Goal: Task Accomplishment & Management: Manage account settings

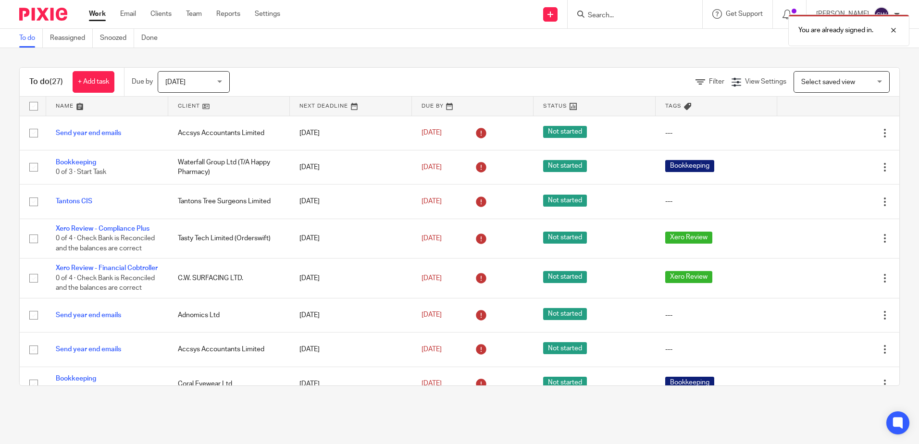
click at [611, 13] on div "You are already signed in." at bounding box center [684, 28] width 450 height 37
click at [895, 31] on div at bounding box center [886, 31] width 26 height 12
click at [653, 15] on input "Search" at bounding box center [630, 16] width 86 height 9
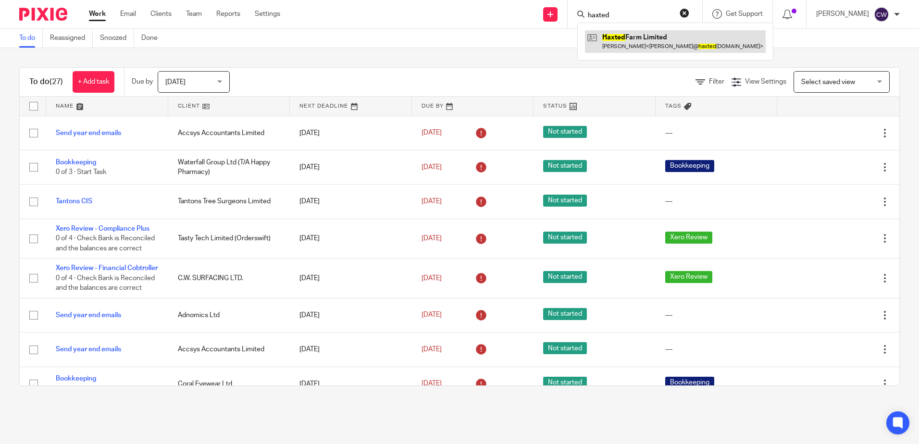
type input "haxted"
click at [623, 37] on link at bounding box center [675, 41] width 181 height 22
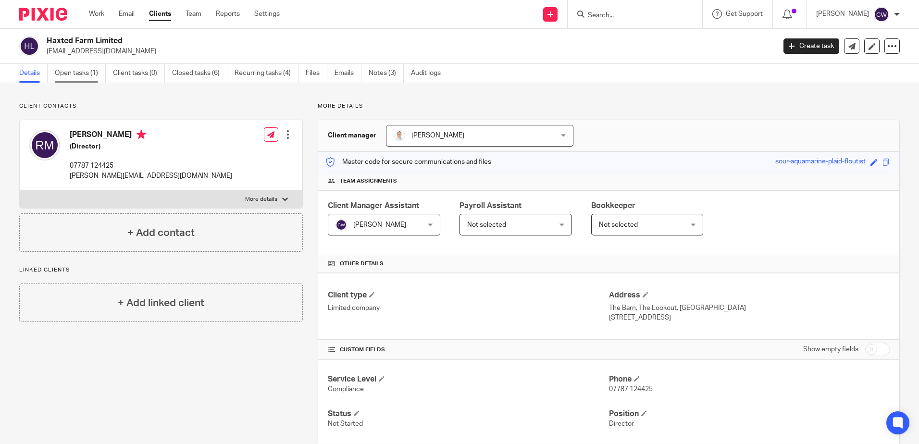
click at [86, 79] on link "Open tasks (1)" at bounding box center [80, 73] width 51 height 19
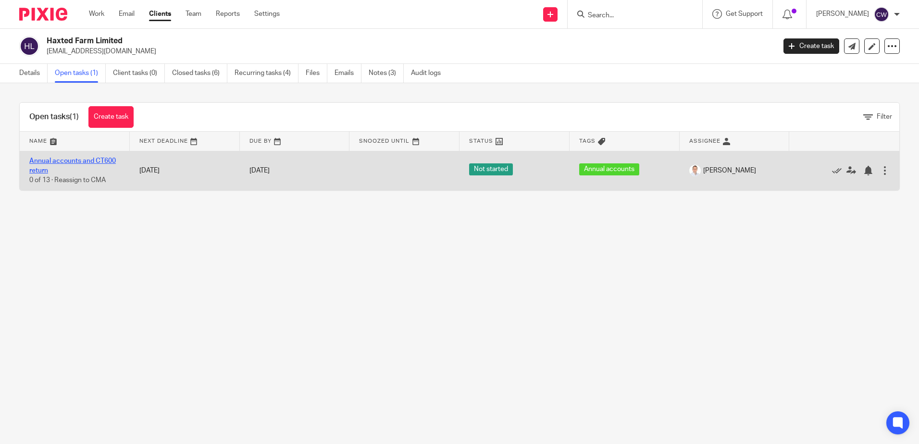
click at [85, 163] on link "Annual accounts and CT600 return" at bounding box center [72, 166] width 86 height 16
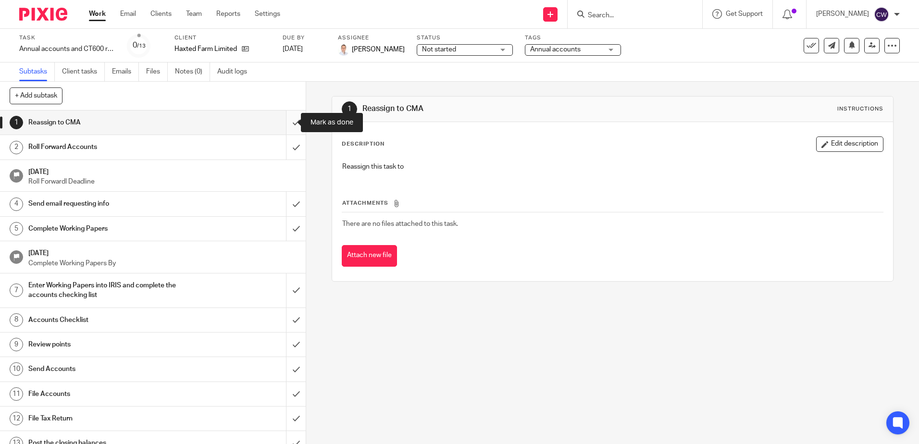
click at [283, 120] on input "submit" at bounding box center [153, 122] width 306 height 24
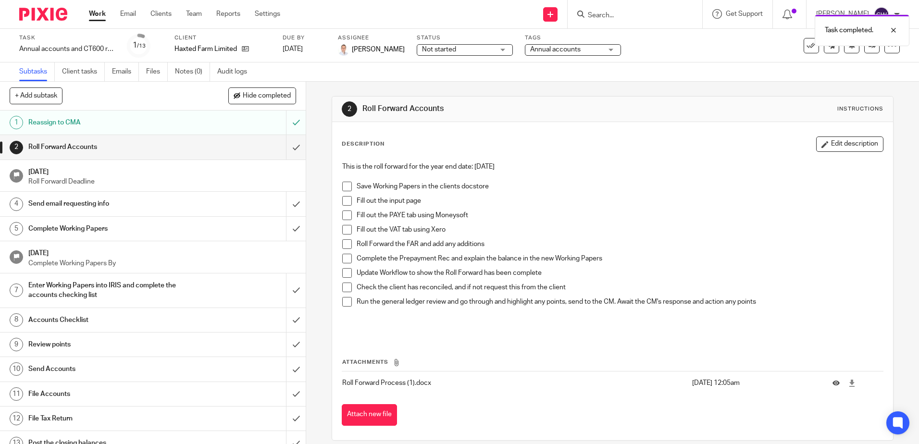
click at [284, 150] on input "submit" at bounding box center [153, 147] width 306 height 24
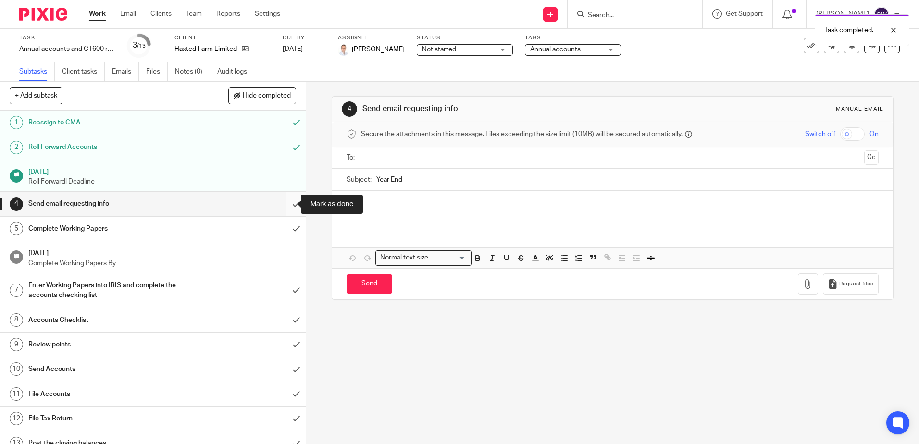
click at [281, 206] on input "submit" at bounding box center [153, 204] width 306 height 24
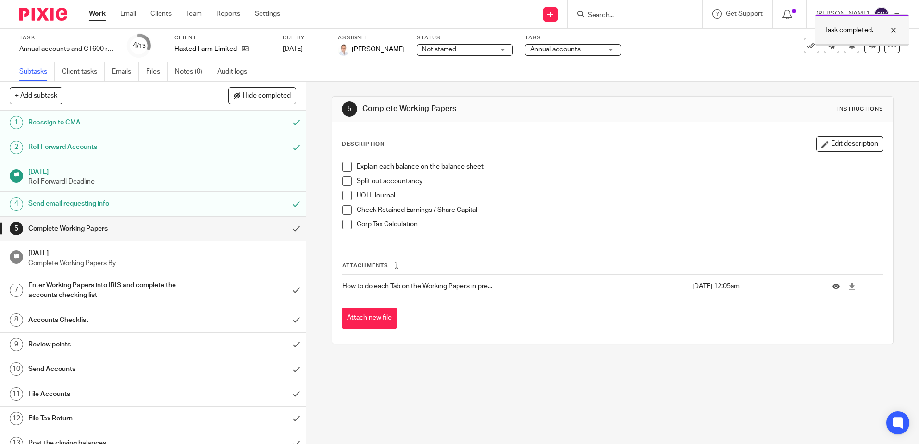
click at [896, 28] on div at bounding box center [886, 31] width 26 height 12
click at [868, 45] on icon at bounding box center [871, 45] width 7 height 7
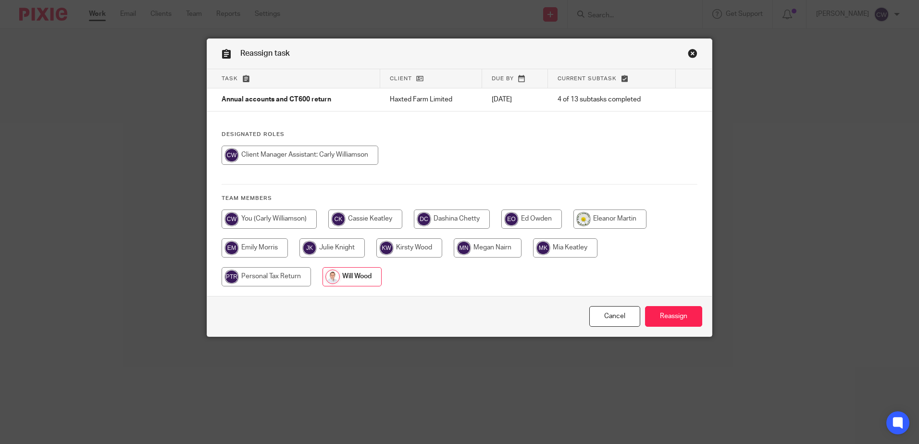
click at [495, 253] on input "radio" at bounding box center [488, 247] width 68 height 19
radio input "true"
click at [659, 317] on input "Reassign" at bounding box center [673, 316] width 57 height 21
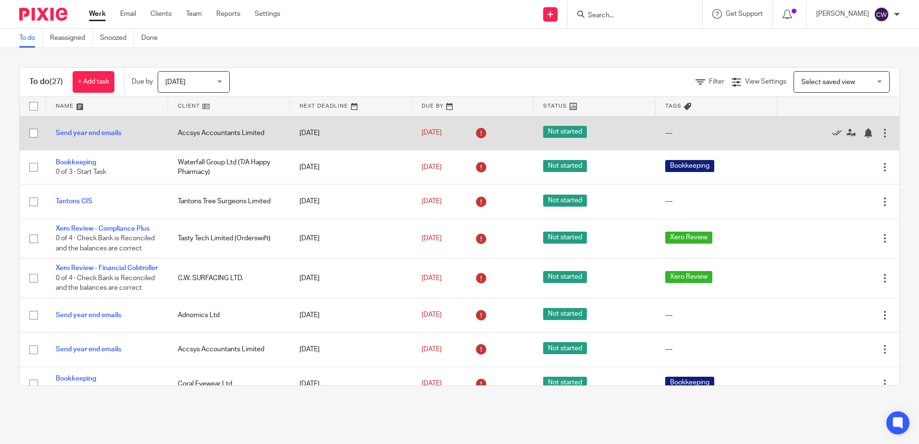
click at [35, 135] on input "checkbox" at bounding box center [34, 133] width 18 height 18
click at [30, 133] on input "checkbox" at bounding box center [34, 133] width 18 height 18
checkbox input "false"
click at [832, 133] on icon at bounding box center [837, 133] width 10 height 10
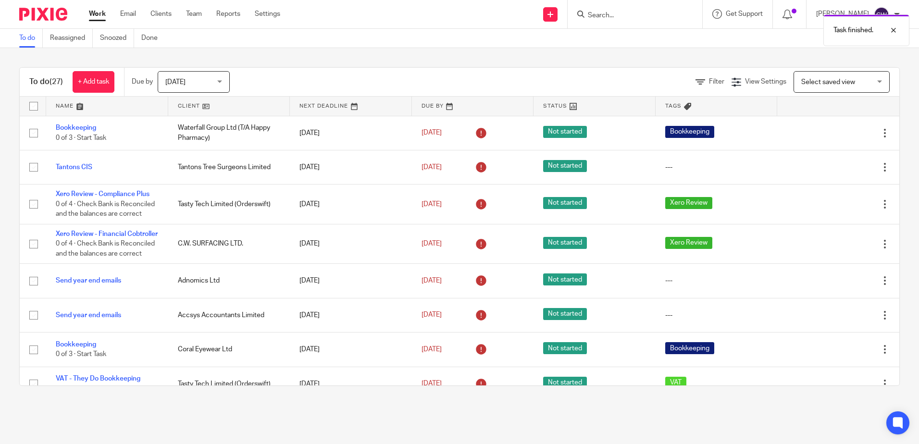
click at [832, 133] on icon at bounding box center [837, 133] width 10 height 10
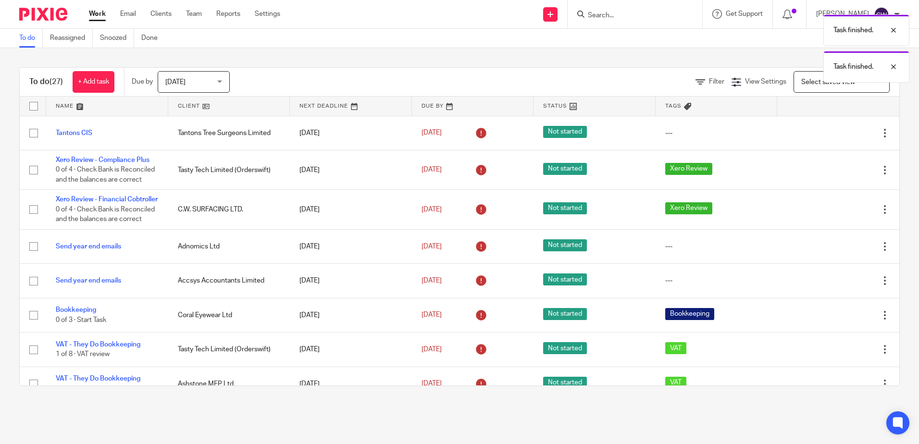
click at [832, 133] on icon at bounding box center [837, 133] width 10 height 10
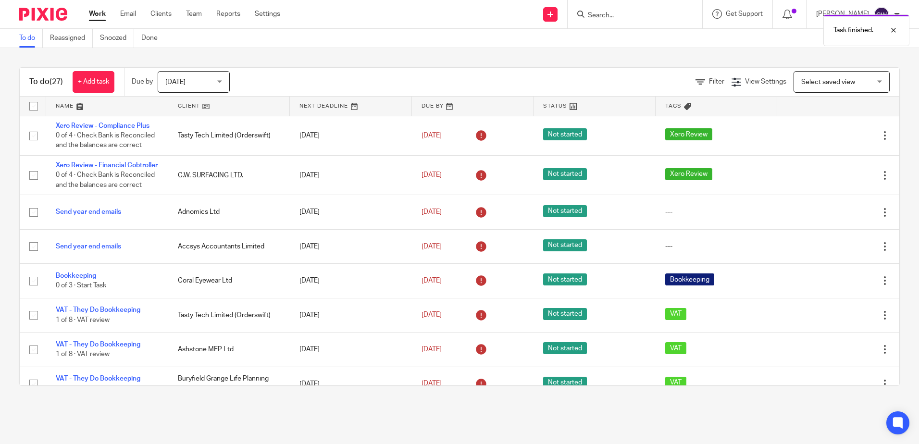
click at [832, 133] on icon at bounding box center [837, 136] width 10 height 10
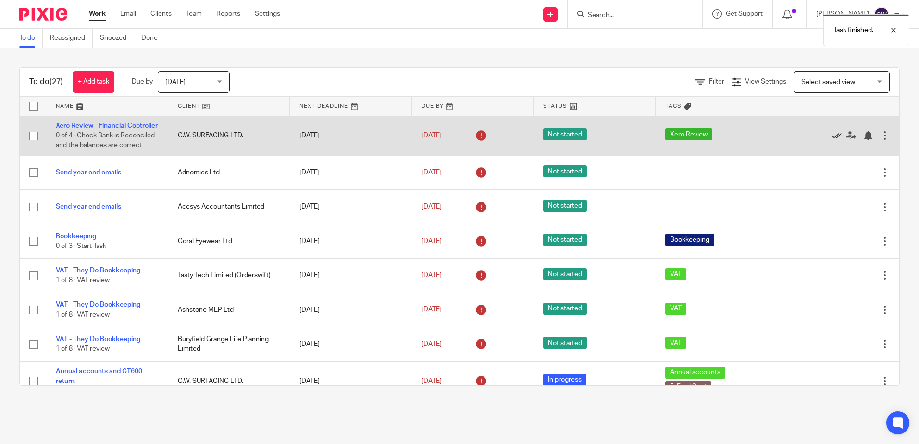
click at [832, 136] on icon at bounding box center [837, 136] width 10 height 10
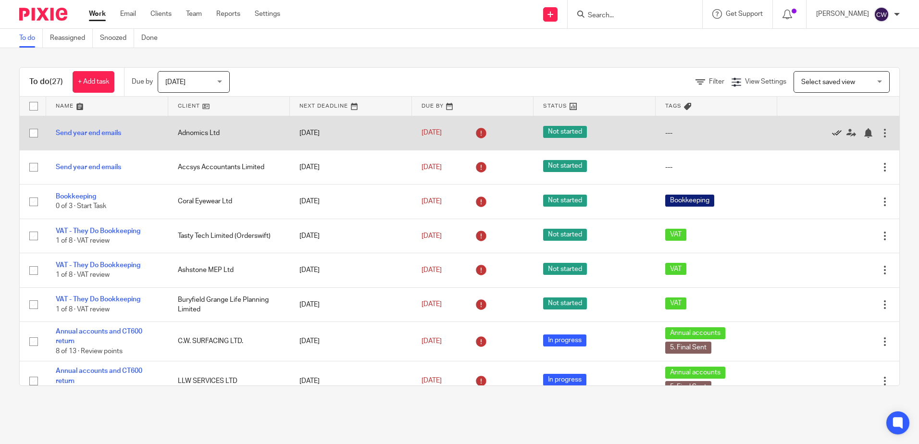
click at [832, 134] on icon at bounding box center [837, 133] width 10 height 10
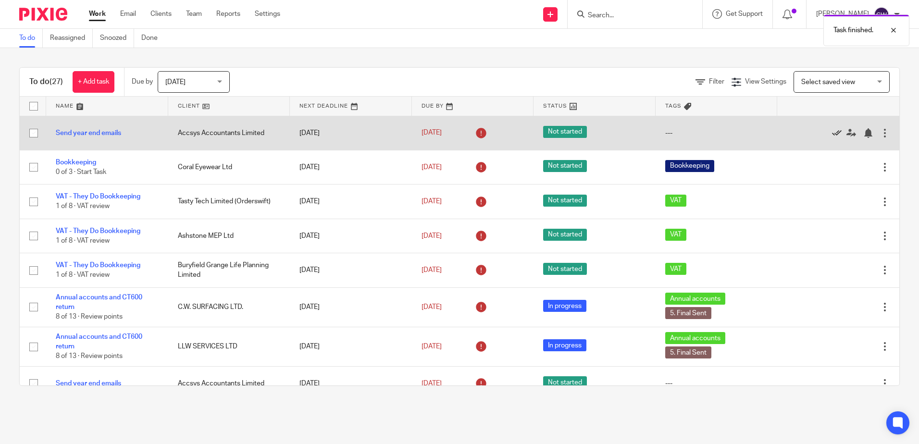
click at [832, 134] on icon at bounding box center [837, 133] width 10 height 10
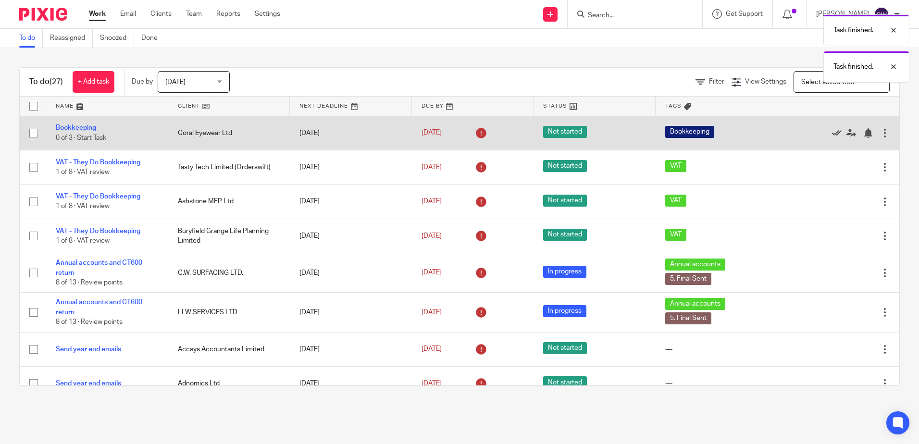
click at [832, 134] on icon at bounding box center [837, 133] width 10 height 10
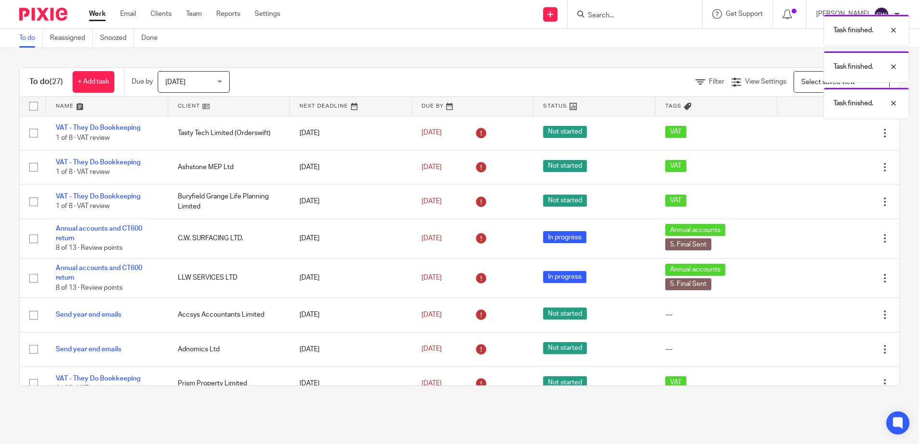
click at [832, 134] on icon at bounding box center [837, 133] width 10 height 10
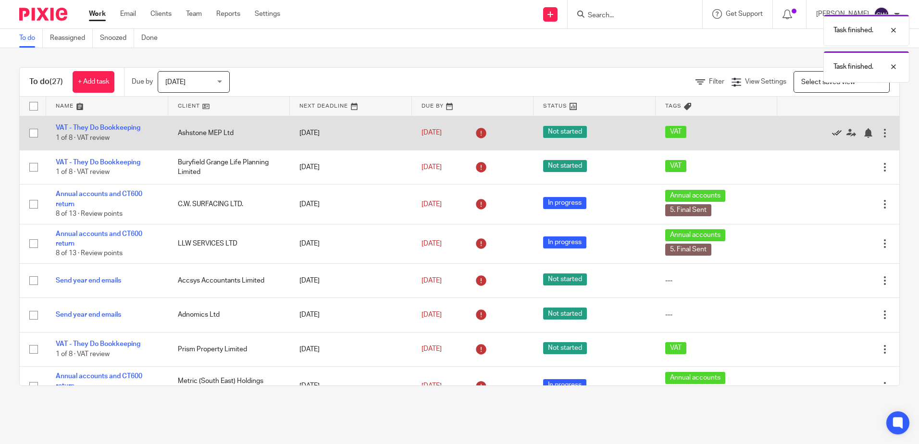
click at [832, 132] on icon at bounding box center [837, 133] width 10 height 10
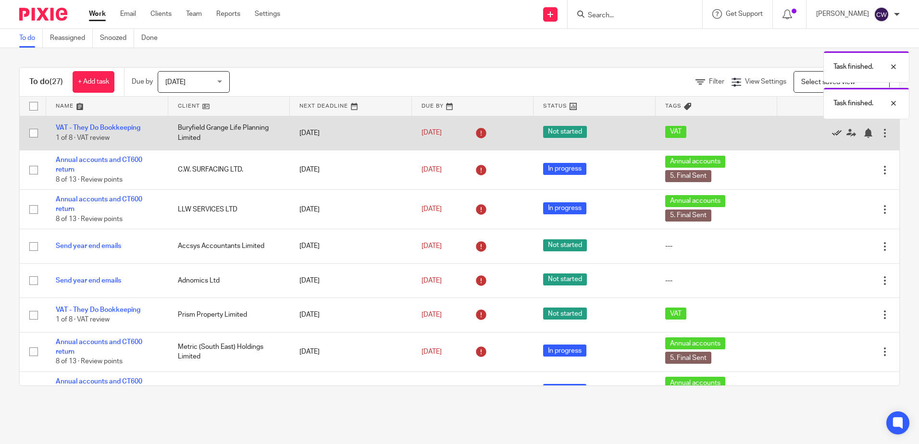
click at [832, 133] on icon at bounding box center [837, 133] width 10 height 10
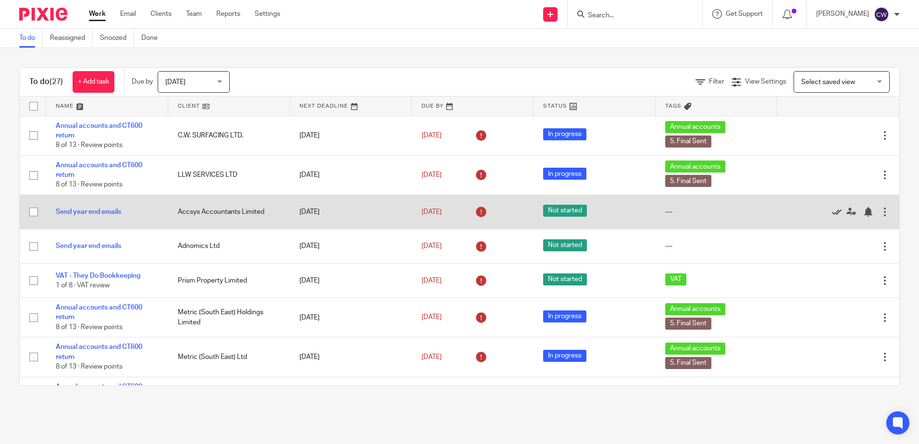
click at [832, 210] on icon at bounding box center [837, 212] width 10 height 10
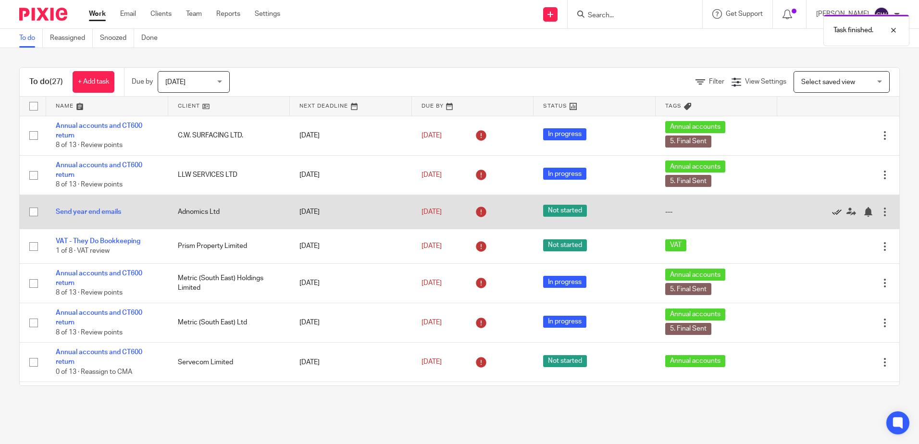
click at [832, 209] on icon at bounding box center [837, 212] width 10 height 10
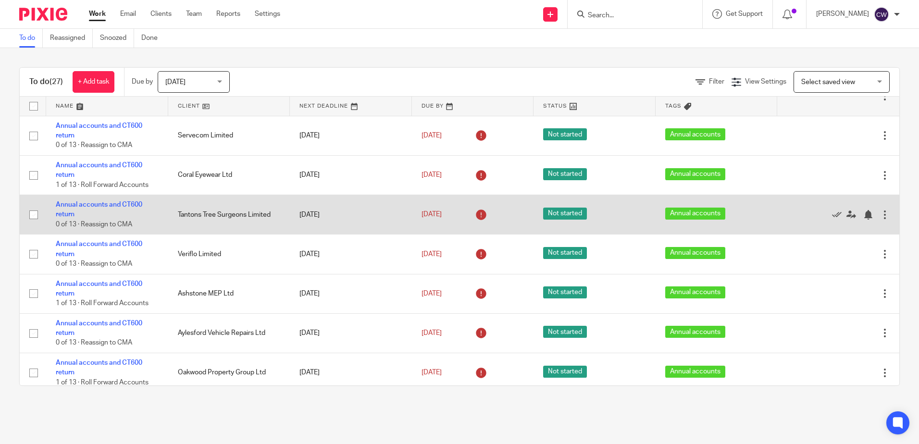
scroll to position [240, 0]
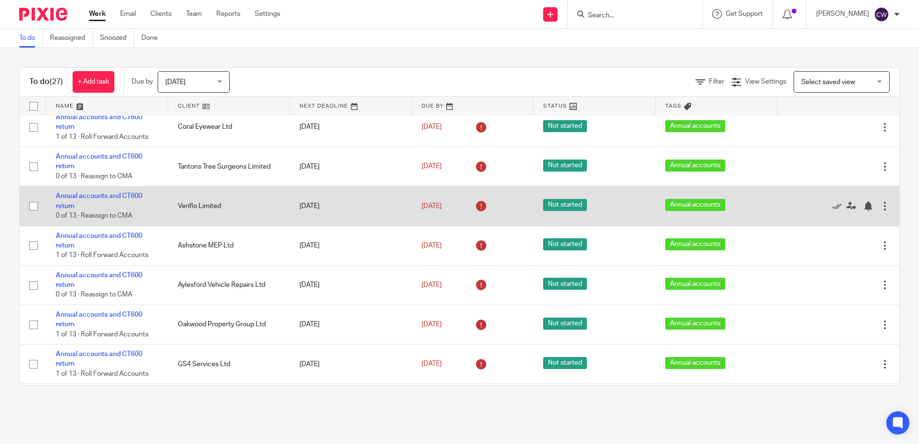
click at [880, 203] on div at bounding box center [885, 206] width 10 height 10
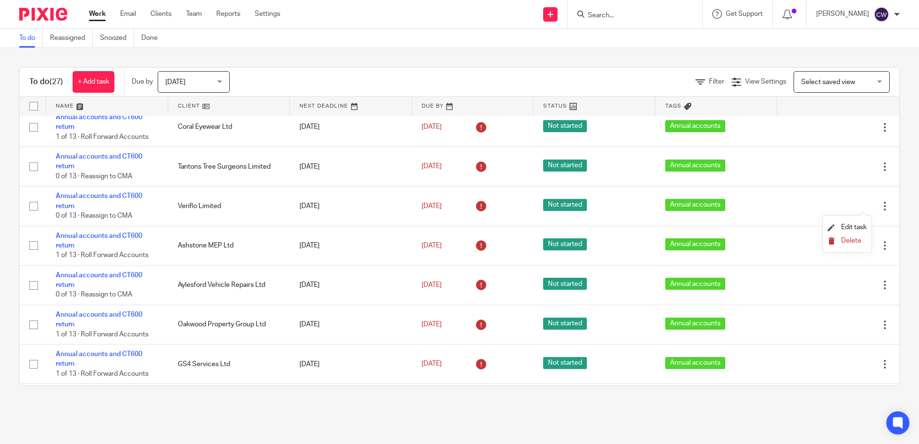
click at [862, 239] on button "Delete" at bounding box center [846, 241] width 39 height 8
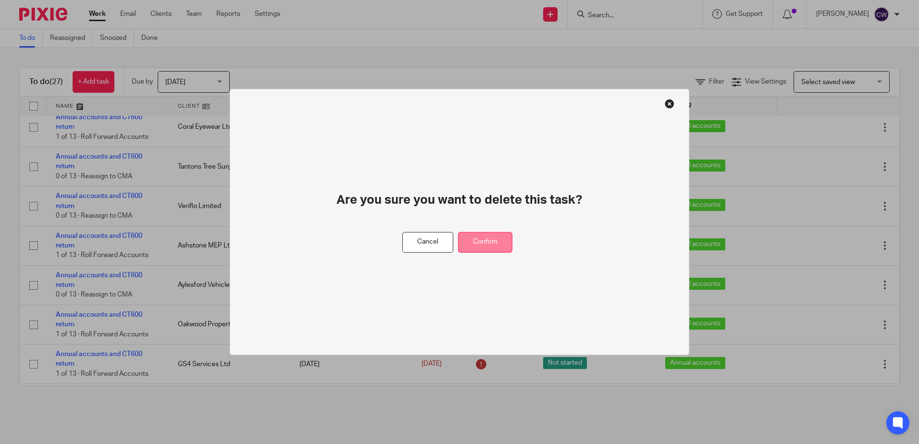
click at [490, 236] on button "Confirm" at bounding box center [485, 242] width 54 height 21
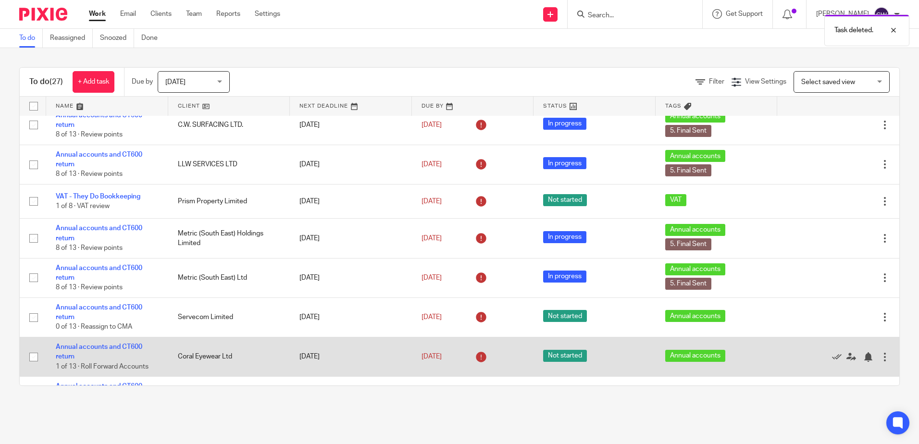
scroll to position [0, 0]
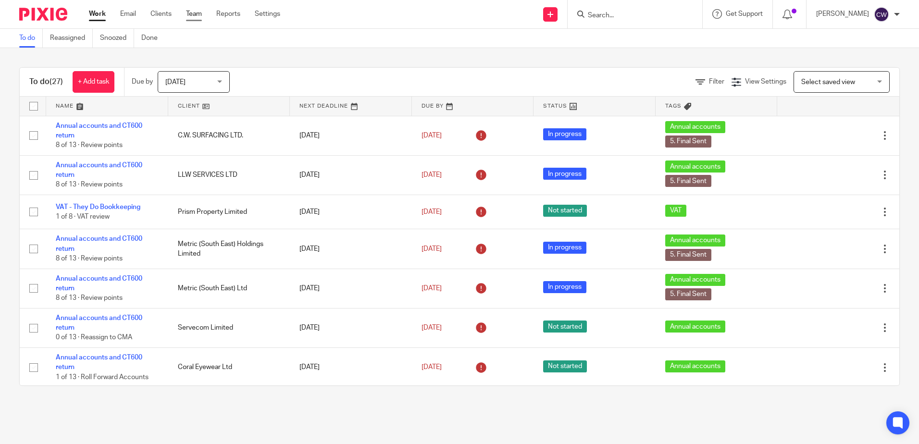
click at [187, 15] on link "Team" at bounding box center [194, 14] width 16 height 10
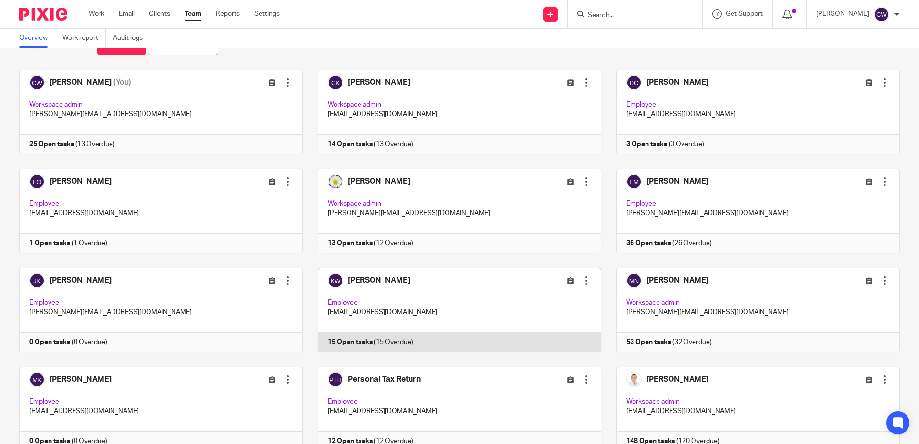
scroll to position [74, 0]
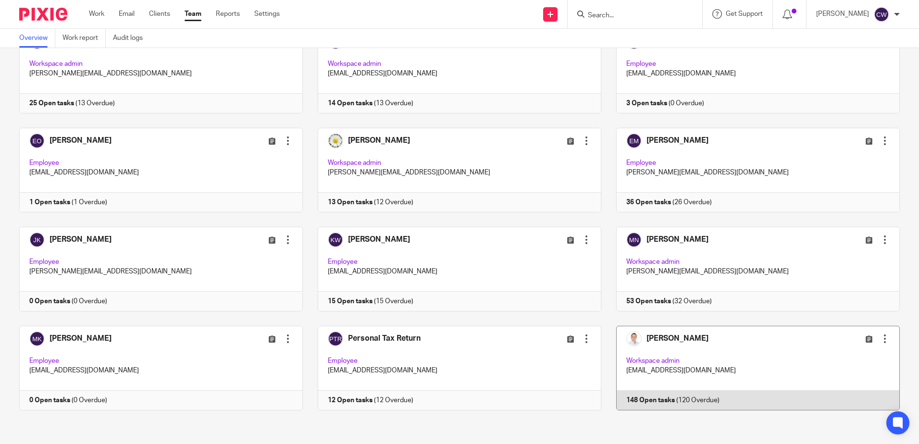
click at [765, 369] on link at bounding box center [750, 368] width 298 height 85
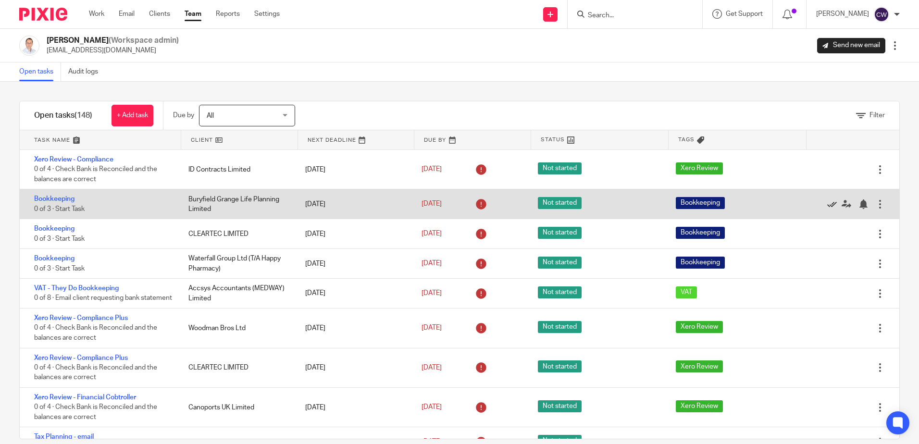
click at [827, 201] on icon at bounding box center [832, 204] width 10 height 10
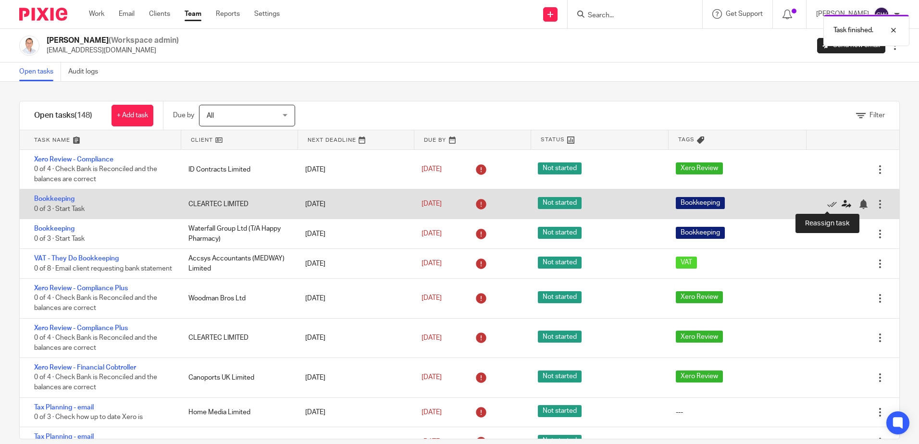
click at [841, 203] on icon at bounding box center [846, 204] width 10 height 10
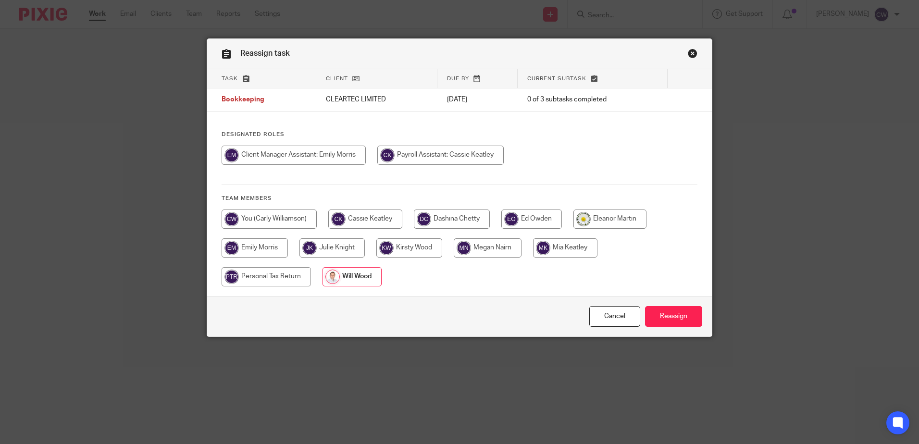
click at [348, 155] on input "radio" at bounding box center [293, 155] width 144 height 19
radio input "true"
click at [667, 317] on input "Reassign" at bounding box center [673, 316] width 57 height 21
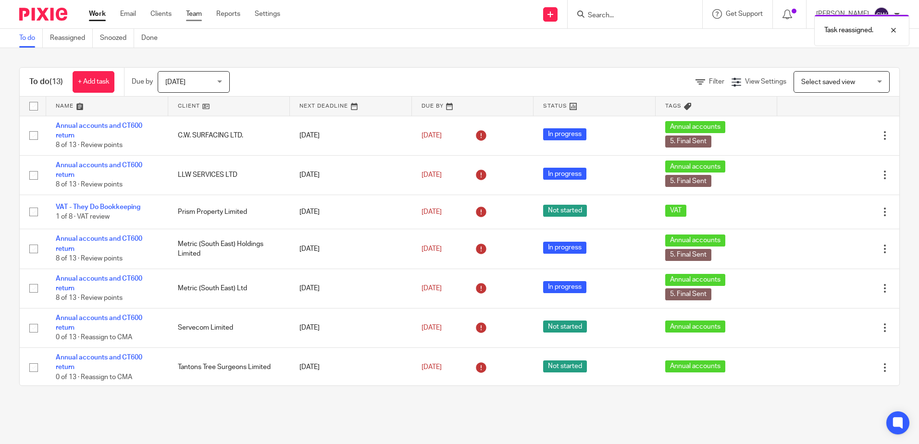
click at [200, 15] on link "Team" at bounding box center [194, 14] width 16 height 10
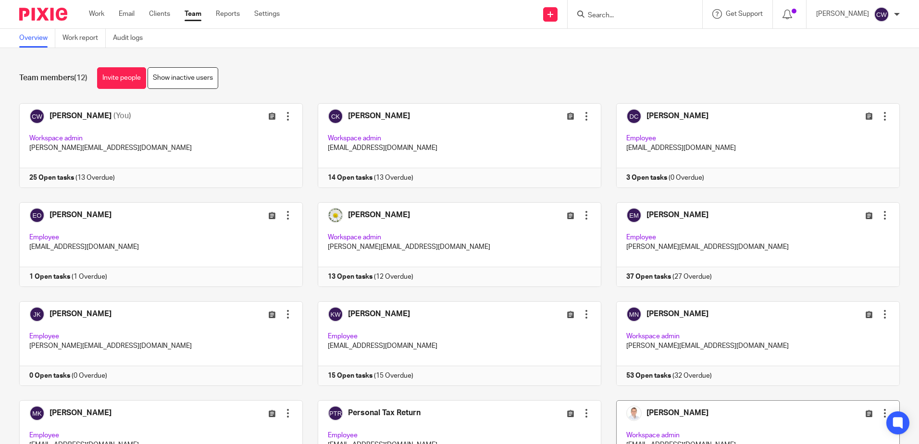
click at [699, 410] on link at bounding box center [750, 442] width 298 height 85
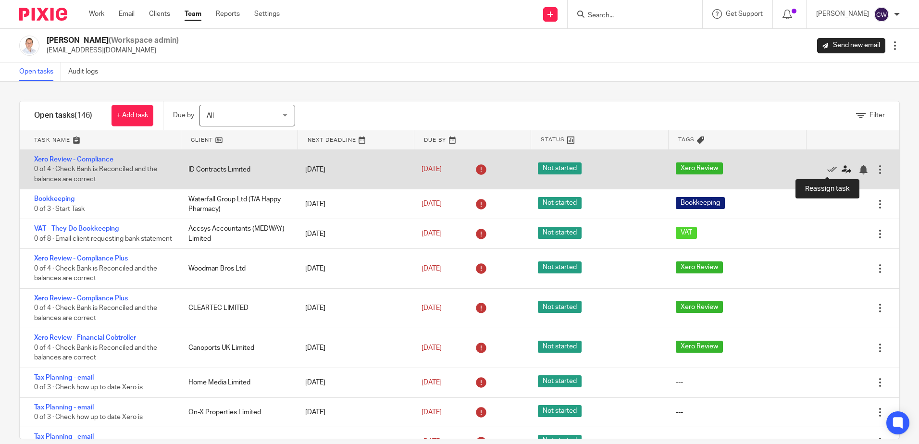
click at [841, 167] on icon at bounding box center [846, 170] width 10 height 10
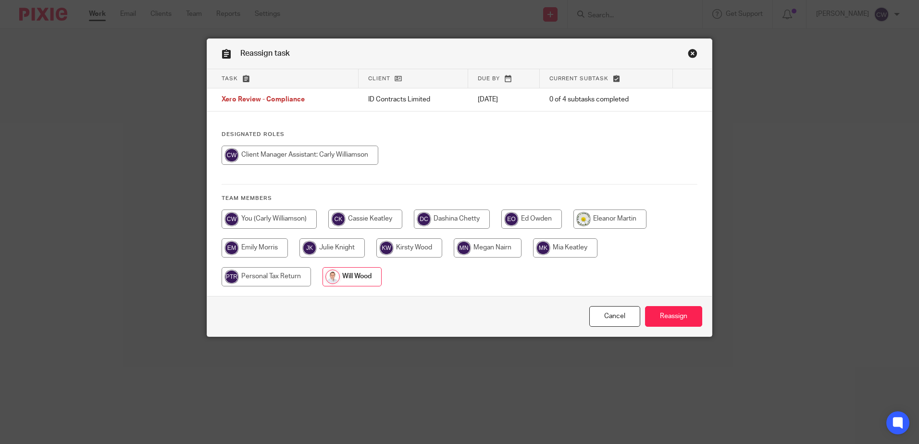
click at [689, 57] on link "Close this dialog window" at bounding box center [692, 55] width 10 height 13
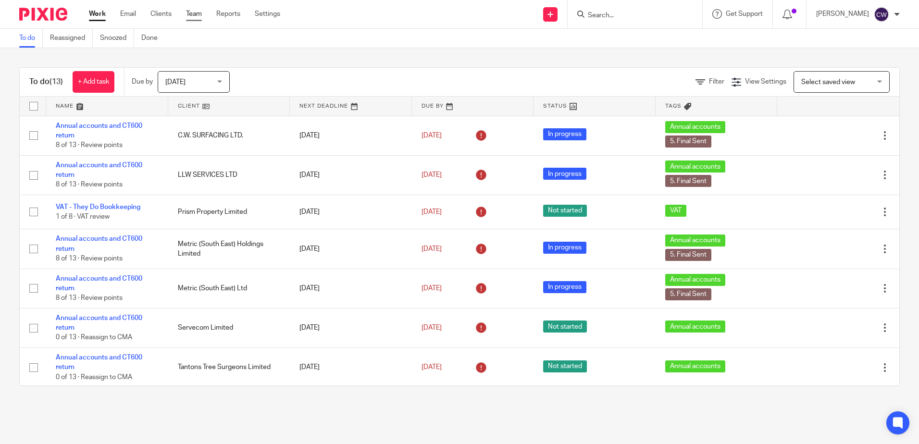
click at [196, 12] on link "Team" at bounding box center [194, 14] width 16 height 10
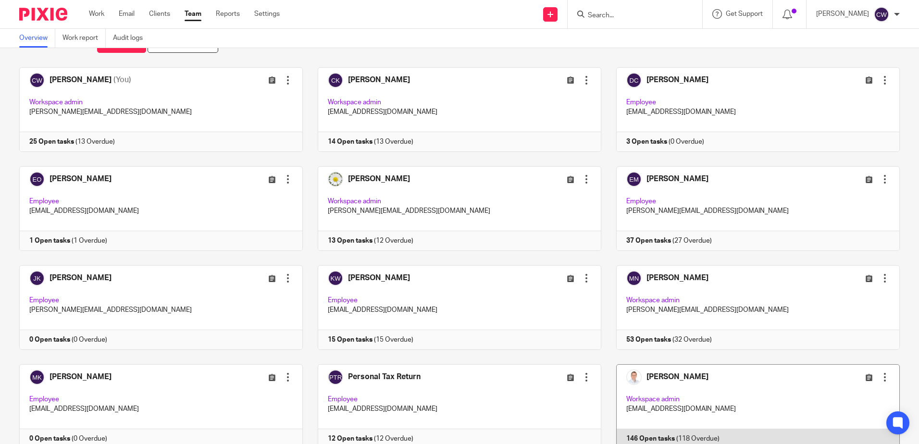
scroll to position [74, 0]
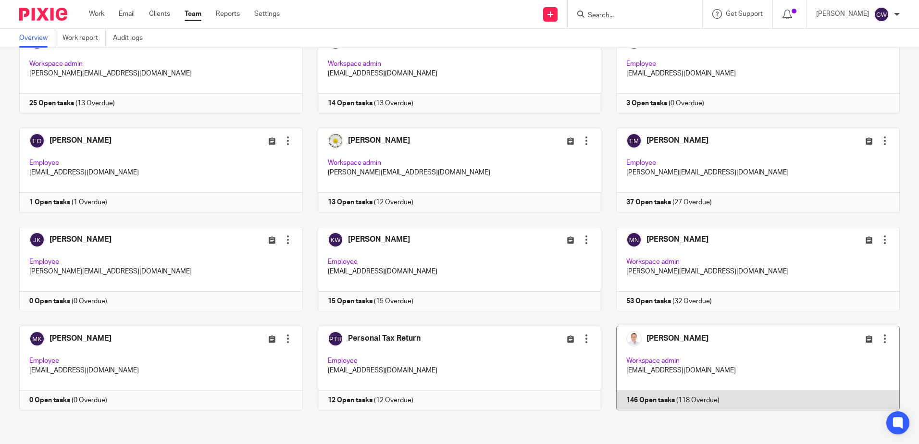
click at [698, 339] on link at bounding box center [750, 368] width 298 height 85
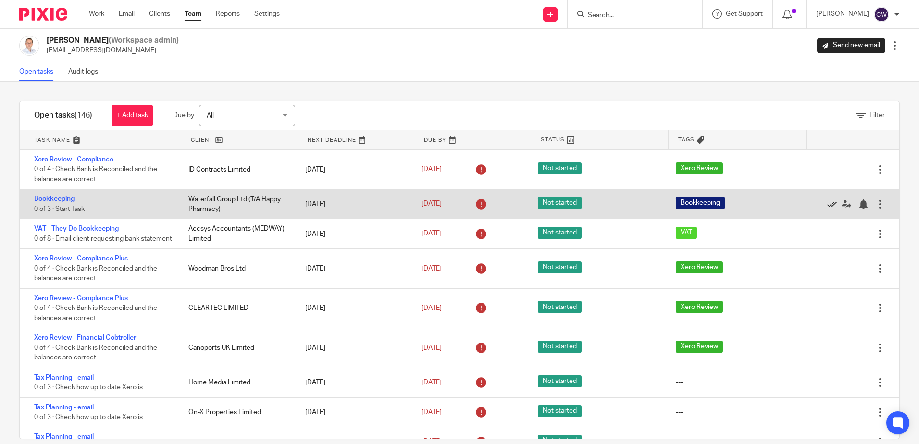
click at [827, 203] on icon at bounding box center [832, 204] width 10 height 10
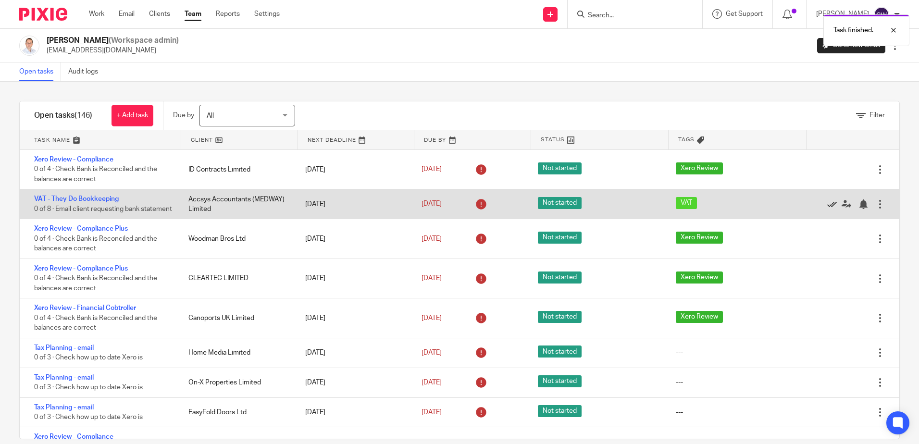
click at [827, 209] on icon at bounding box center [832, 204] width 10 height 10
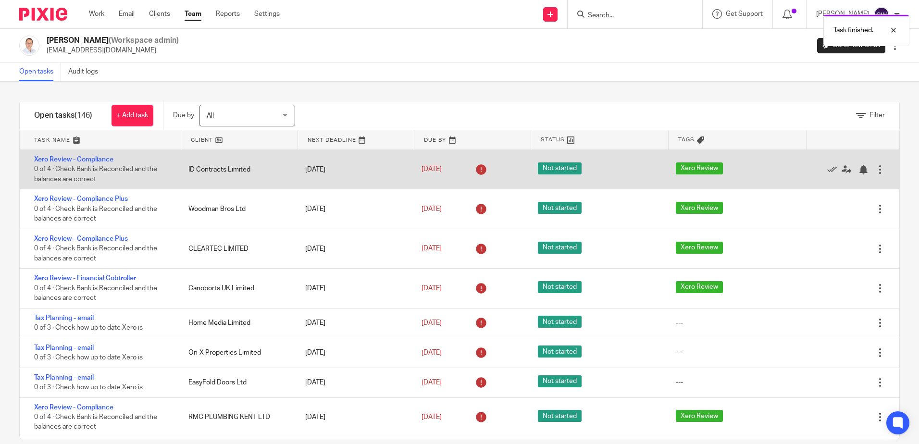
click at [875, 172] on div at bounding box center [880, 170] width 10 height 10
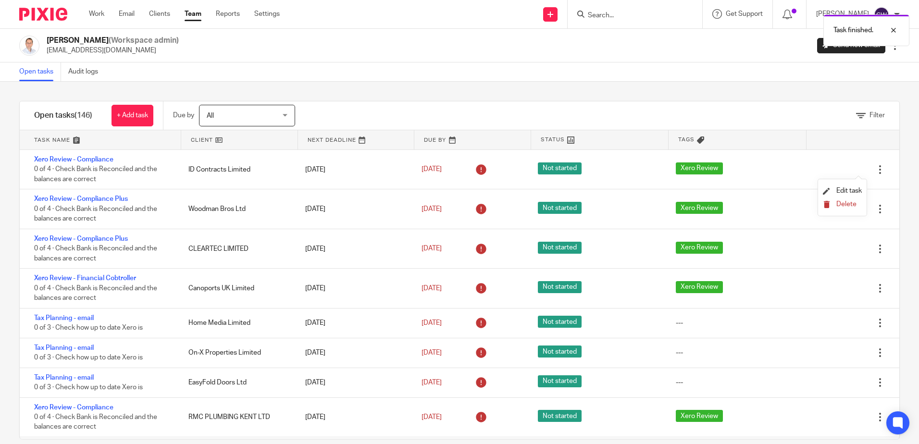
click at [843, 201] on span "Delete" at bounding box center [846, 204] width 20 height 7
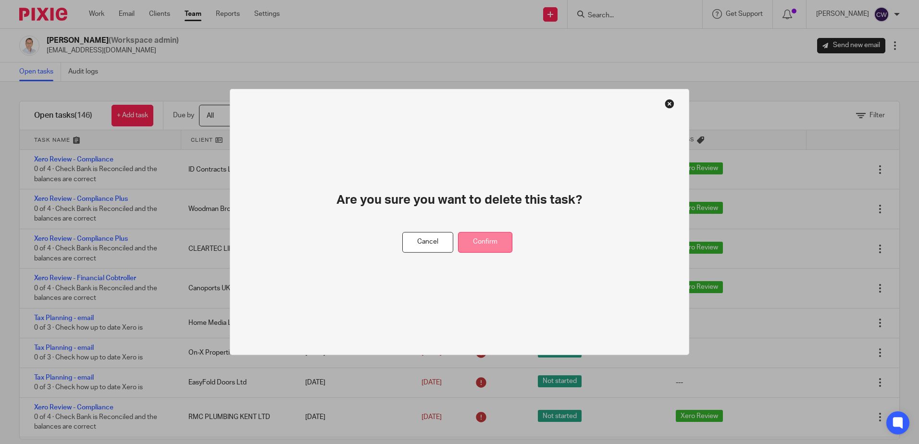
click at [505, 243] on button "Confirm" at bounding box center [485, 242] width 54 height 21
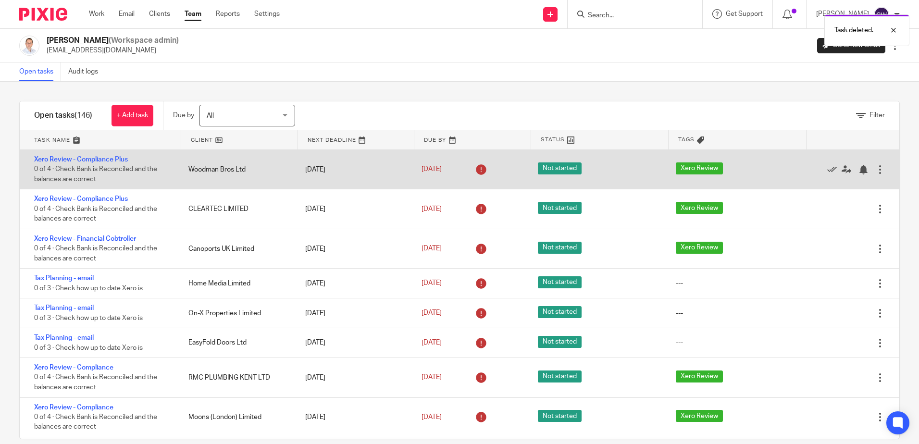
click at [875, 172] on div at bounding box center [880, 170] width 10 height 10
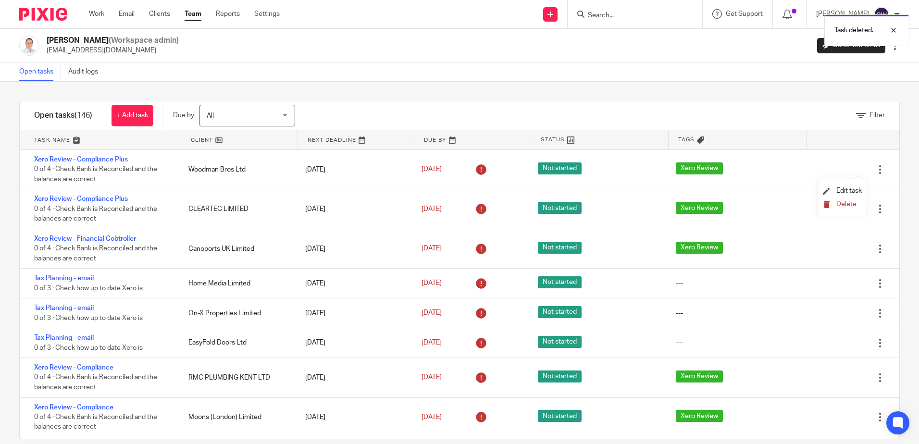
click at [833, 205] on button "Delete" at bounding box center [841, 205] width 39 height 8
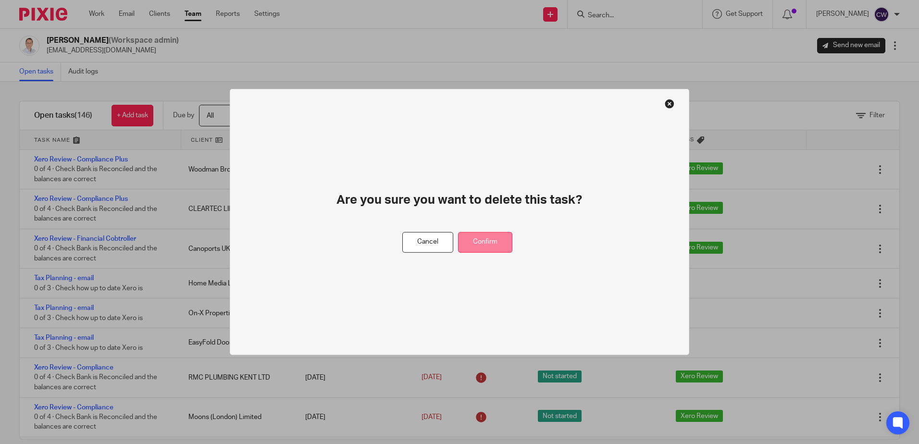
click at [507, 239] on button "Confirm" at bounding box center [485, 242] width 54 height 21
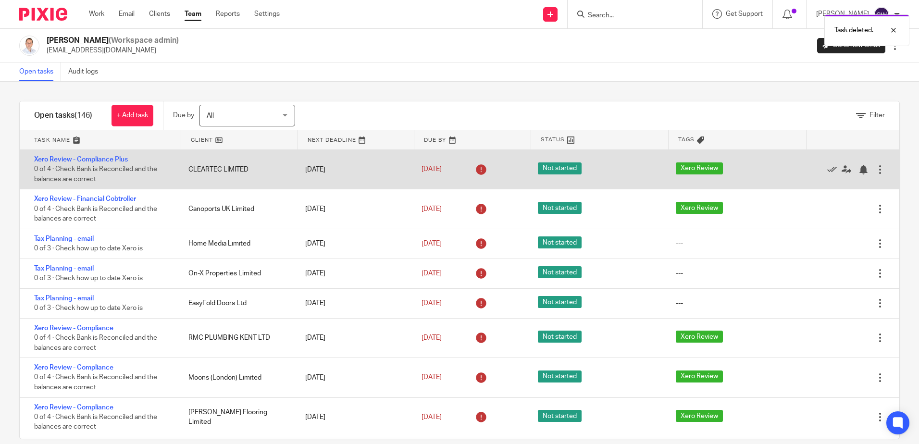
click at [875, 166] on div at bounding box center [880, 170] width 10 height 10
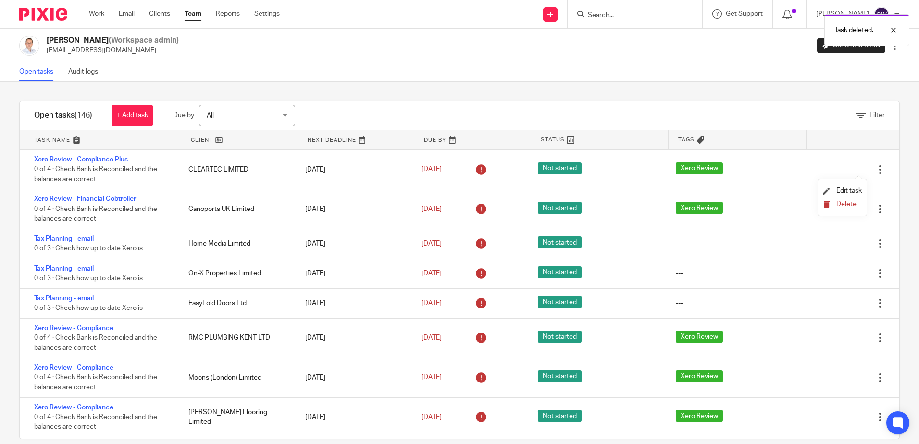
click at [840, 206] on span "Delete" at bounding box center [846, 204] width 20 height 7
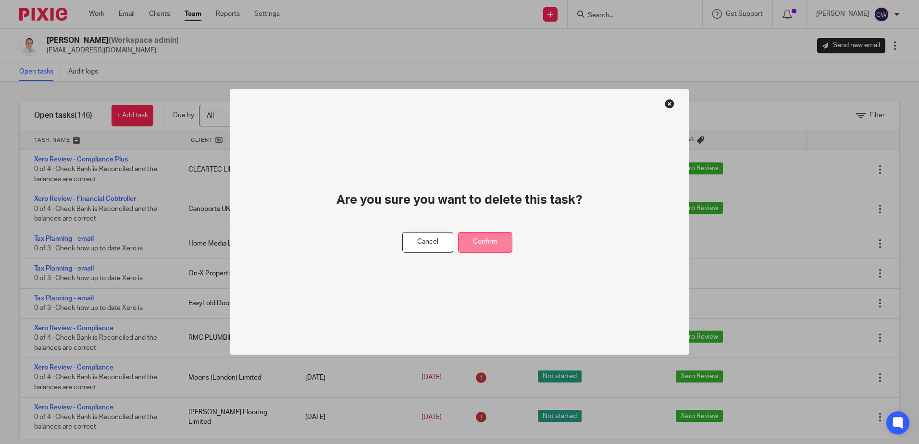
click at [496, 240] on button "Confirm" at bounding box center [485, 242] width 54 height 21
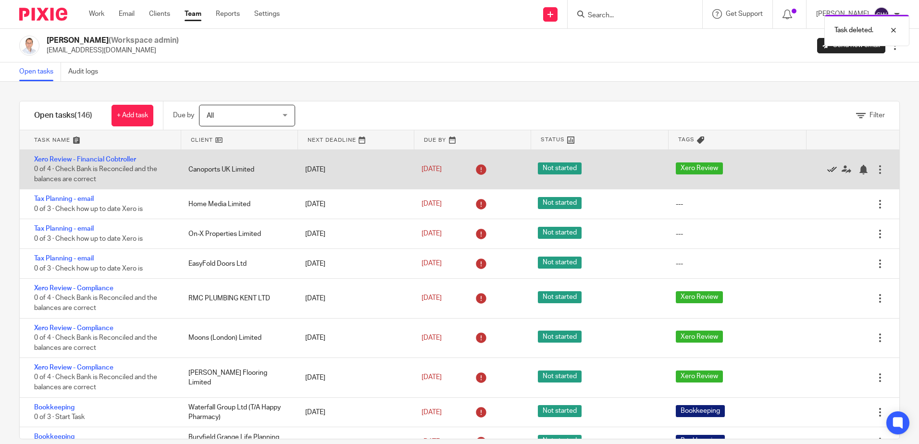
click at [827, 168] on icon at bounding box center [832, 170] width 10 height 10
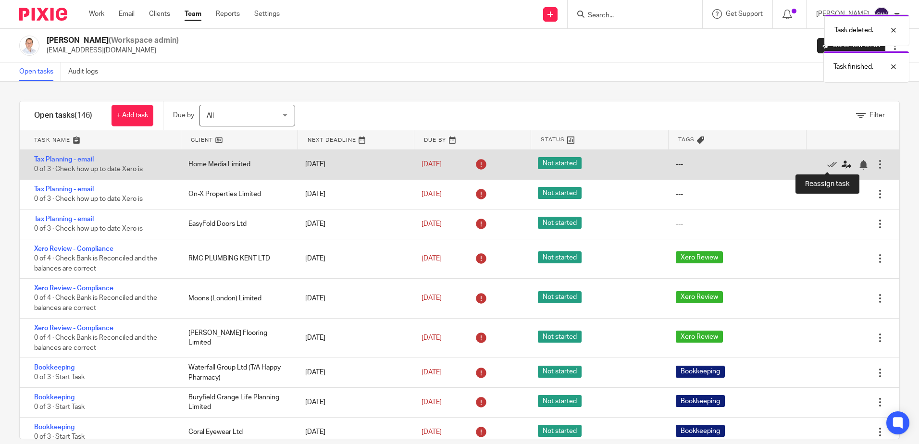
click at [841, 166] on icon at bounding box center [846, 165] width 10 height 10
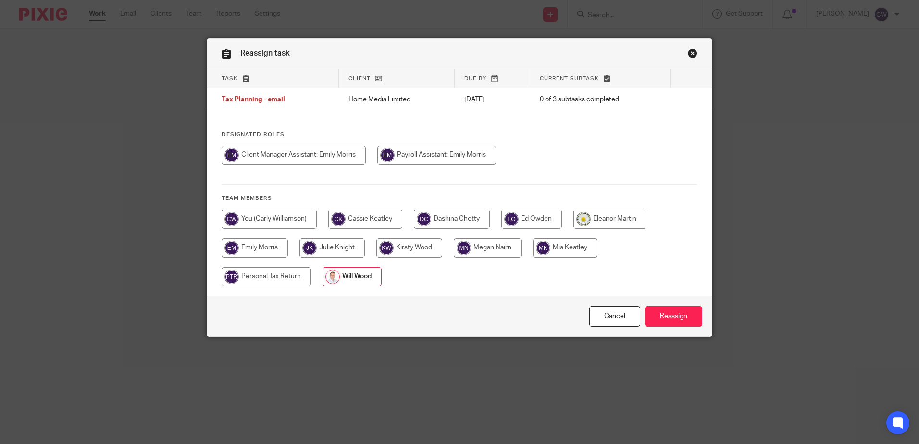
click at [299, 154] on input "radio" at bounding box center [293, 155] width 144 height 19
radio input "true"
click at [666, 320] on input "Reassign" at bounding box center [673, 316] width 57 height 21
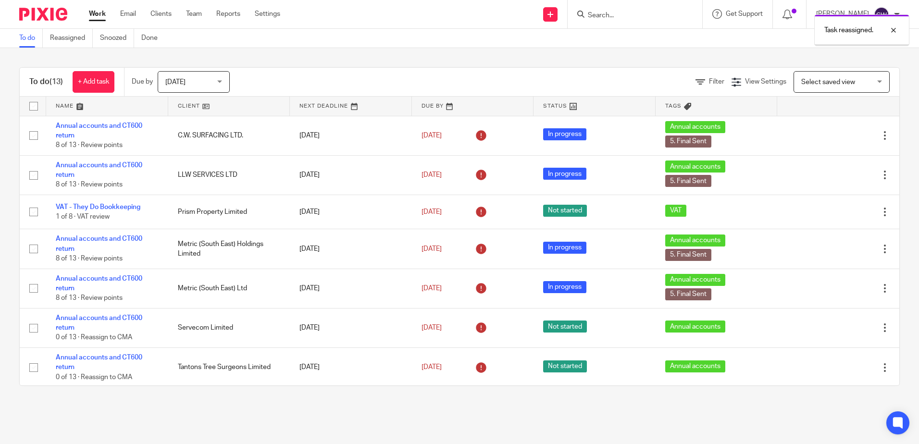
click at [200, 12] on link "Team" at bounding box center [194, 14] width 16 height 10
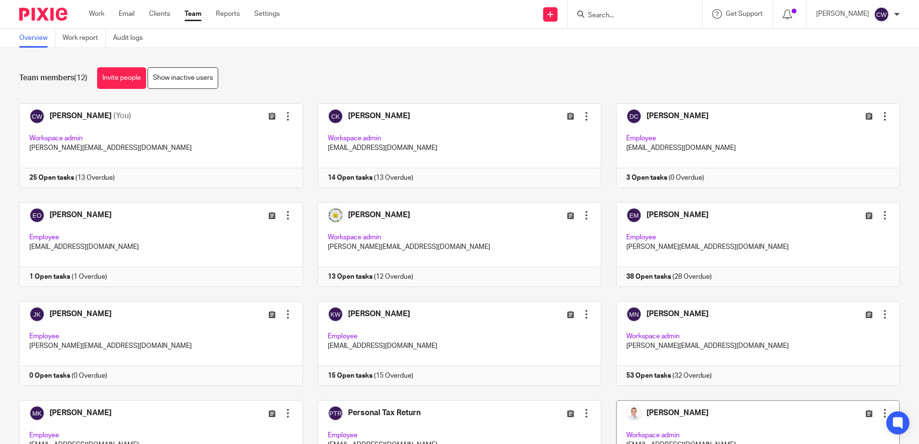
click at [695, 415] on link at bounding box center [750, 442] width 298 height 85
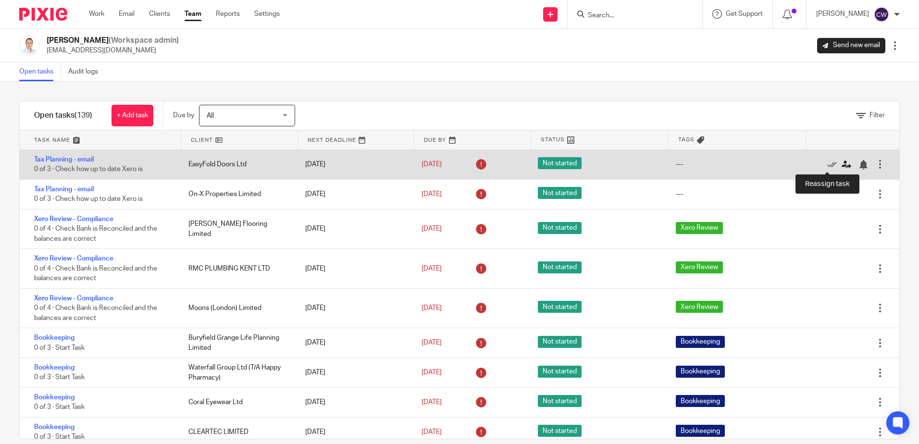
click at [841, 166] on icon at bounding box center [846, 165] width 10 height 10
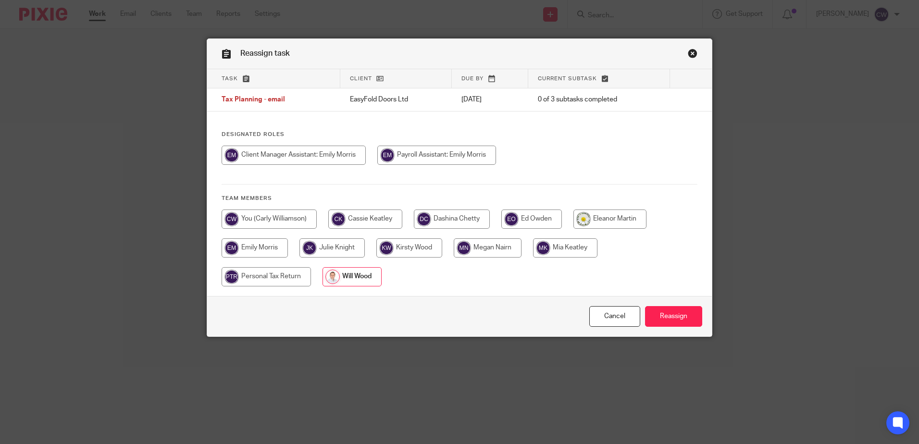
click at [325, 153] on input "radio" at bounding box center [293, 155] width 144 height 19
radio input "true"
click at [671, 310] on input "Reassign" at bounding box center [673, 316] width 57 height 21
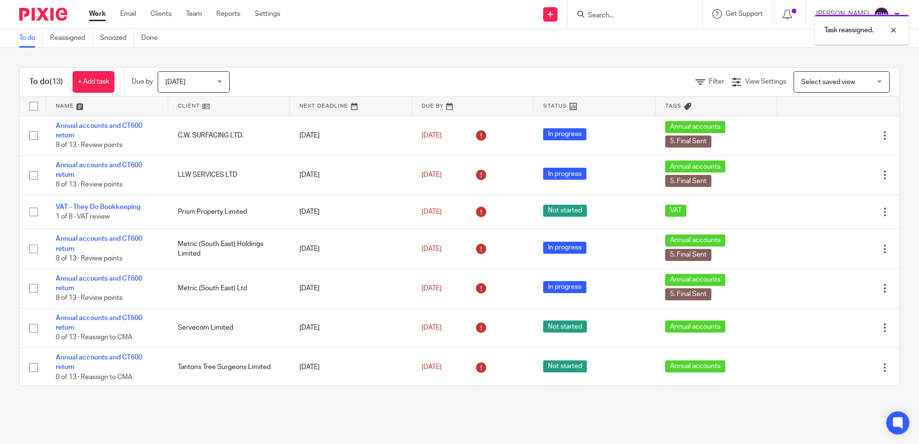
click at [196, 14] on link "Team" at bounding box center [194, 14] width 16 height 10
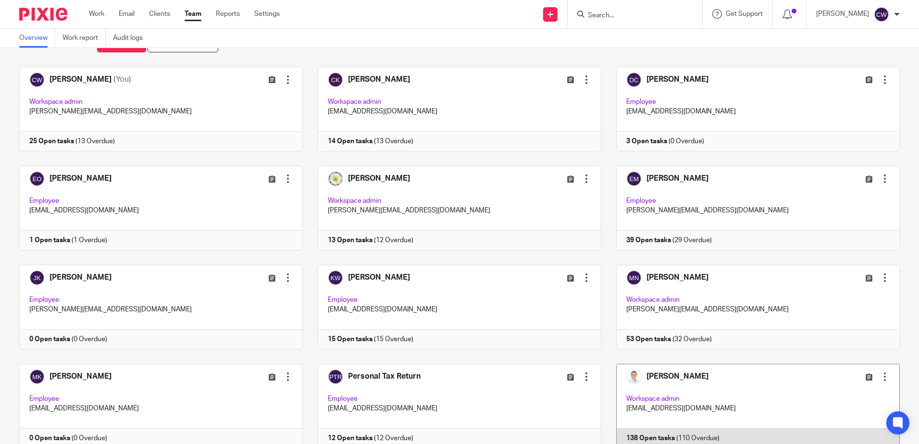
scroll to position [74, 0]
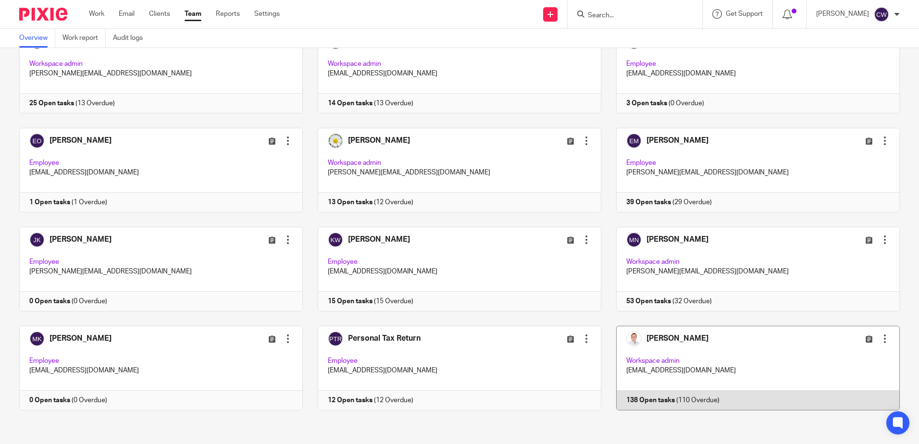
click at [727, 358] on link at bounding box center [750, 368] width 298 height 85
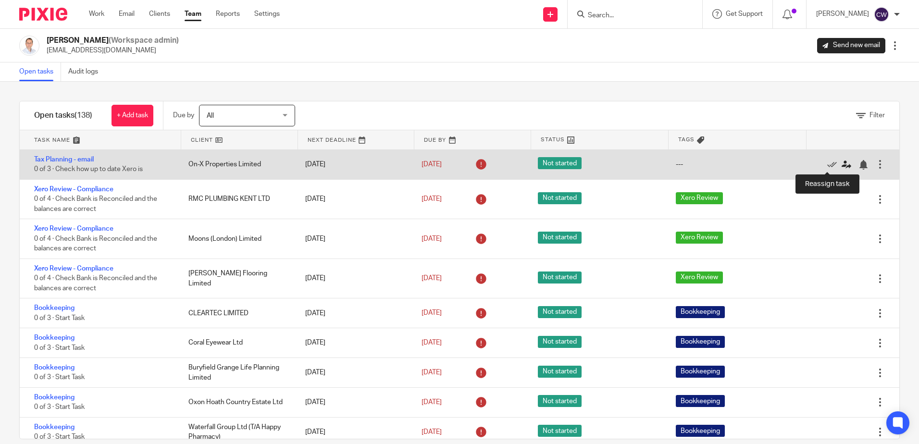
click at [841, 162] on icon at bounding box center [846, 165] width 10 height 10
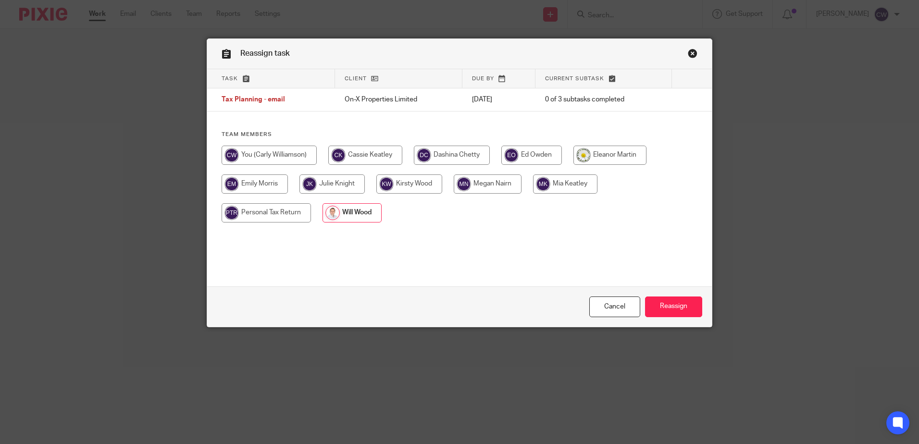
click at [267, 183] on input "radio" at bounding box center [254, 183] width 66 height 19
radio input "true"
click at [682, 299] on input "Reassign" at bounding box center [673, 306] width 57 height 21
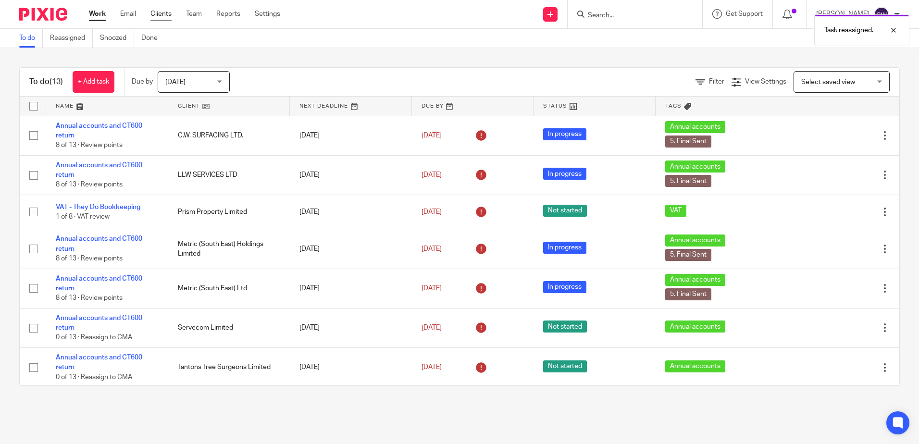
click at [159, 11] on link "Clients" at bounding box center [160, 14] width 21 height 10
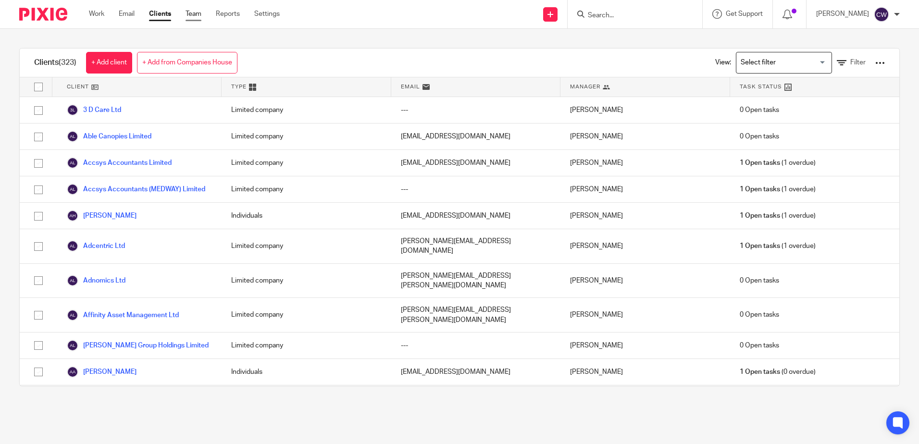
click at [200, 19] on div "Work Email Clients Team Reports Settings Work Email Clients Team Reports Settin…" at bounding box center [186, 14] width 215 height 28
click at [197, 12] on link "Team" at bounding box center [193, 14] width 16 height 10
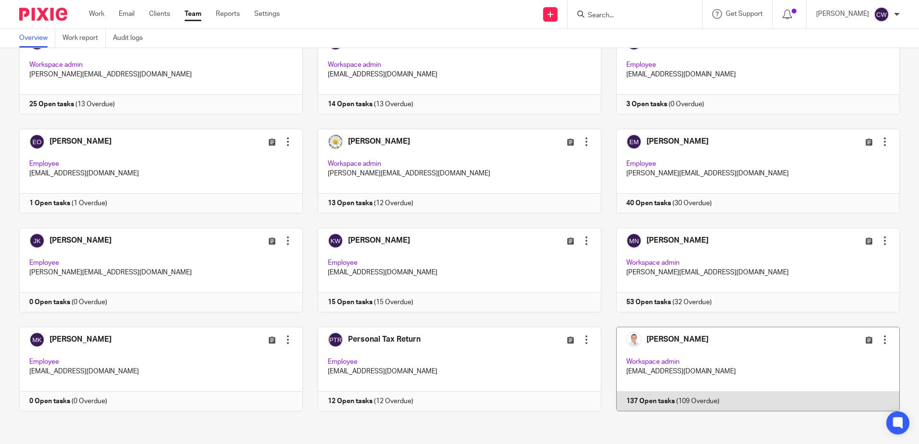
scroll to position [74, 0]
click at [743, 364] on link at bounding box center [750, 368] width 298 height 85
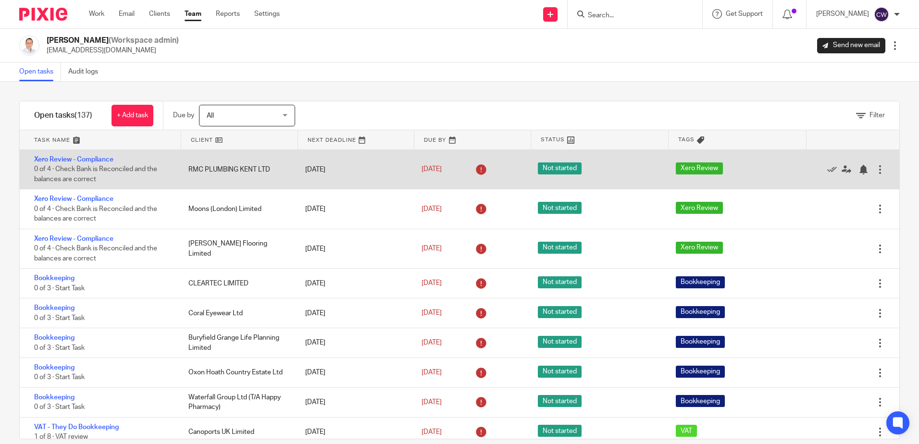
click at [875, 166] on div at bounding box center [880, 170] width 10 height 10
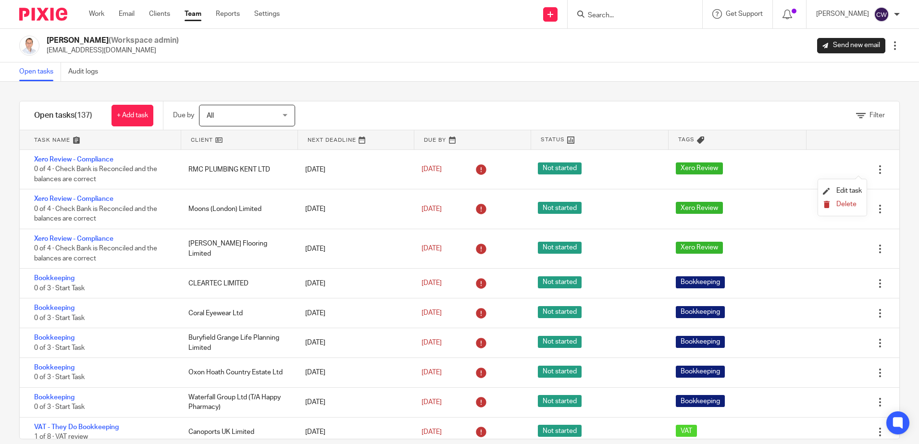
click at [847, 206] on span "Delete" at bounding box center [846, 204] width 20 height 7
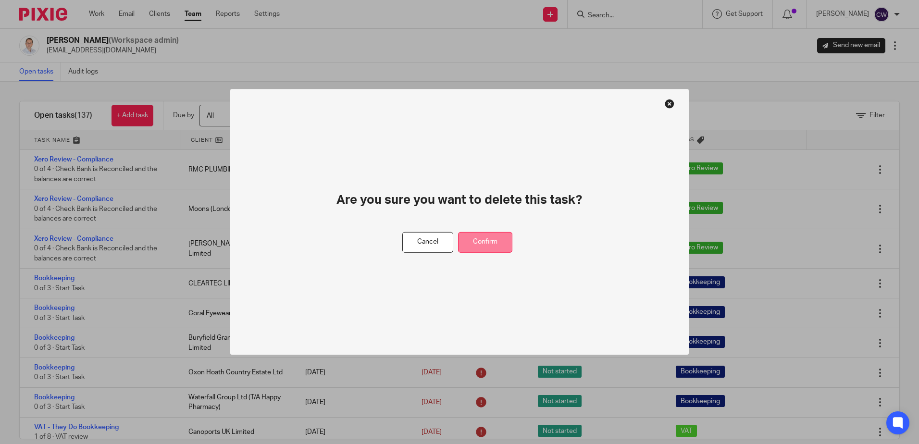
click at [504, 245] on button "Confirm" at bounding box center [485, 242] width 54 height 21
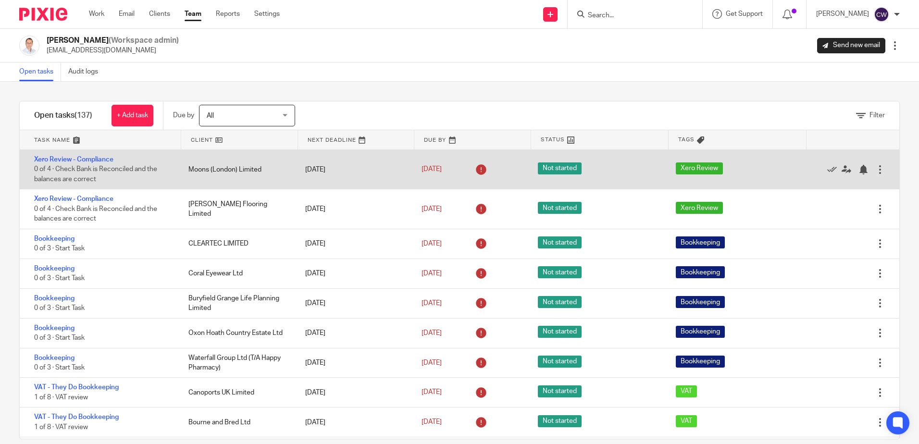
click at [875, 169] on div at bounding box center [880, 170] width 10 height 10
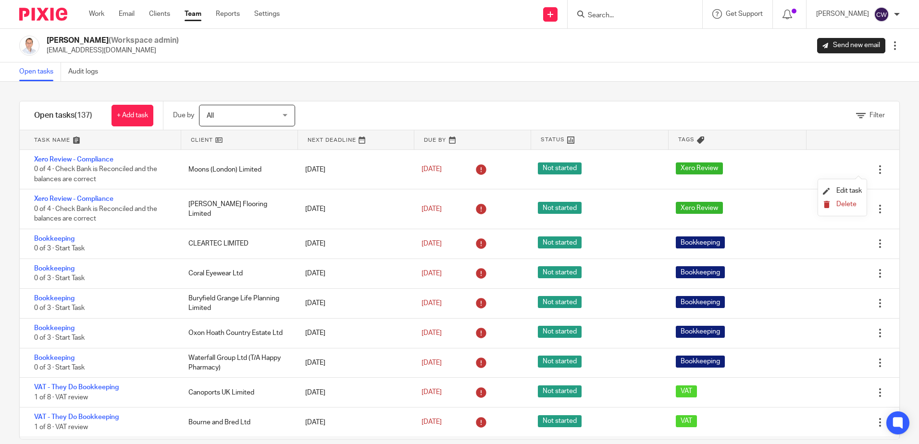
click at [848, 207] on span "Delete" at bounding box center [846, 204] width 20 height 7
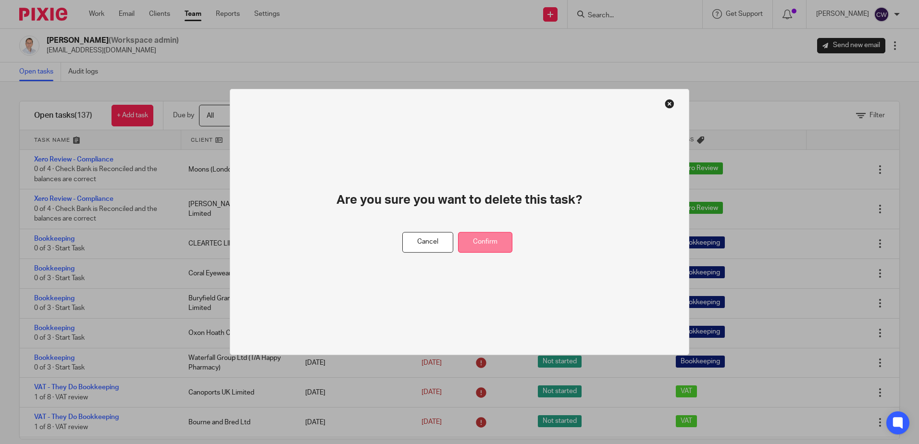
click at [506, 245] on button "Confirm" at bounding box center [485, 242] width 54 height 21
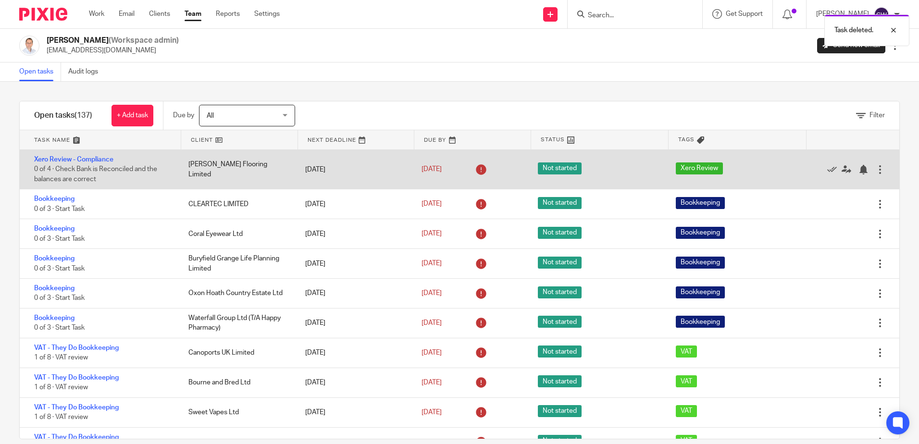
click at [875, 165] on div at bounding box center [880, 170] width 10 height 10
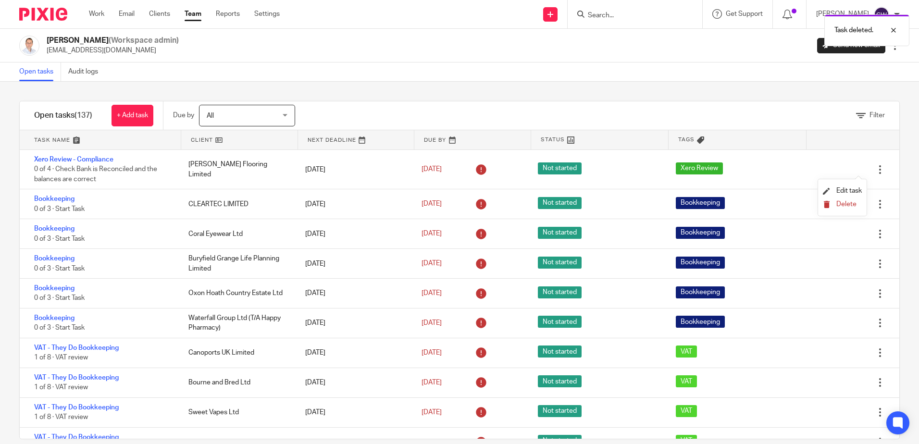
click at [829, 206] on icon "submit" at bounding box center [825, 204] width 7 height 7
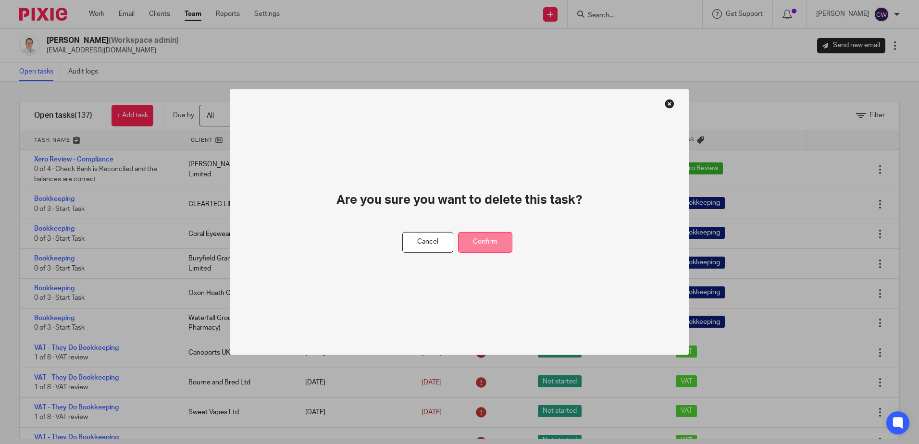
drag, startPoint x: 504, startPoint y: 251, endPoint x: 488, endPoint y: 245, distance: 17.5
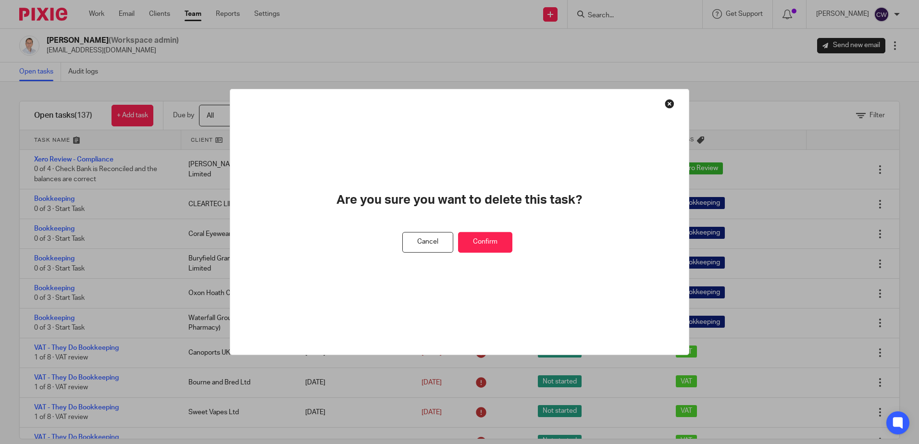
click at [504, 251] on button "Confirm" at bounding box center [485, 242] width 54 height 21
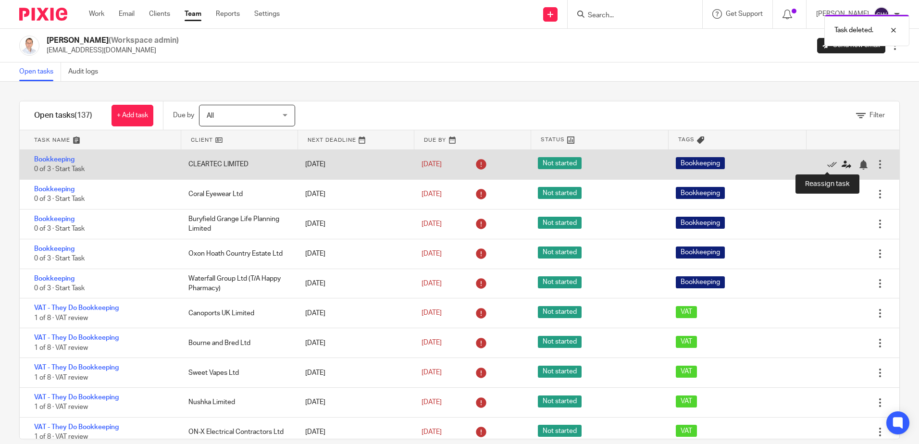
click at [841, 165] on icon at bounding box center [846, 165] width 10 height 10
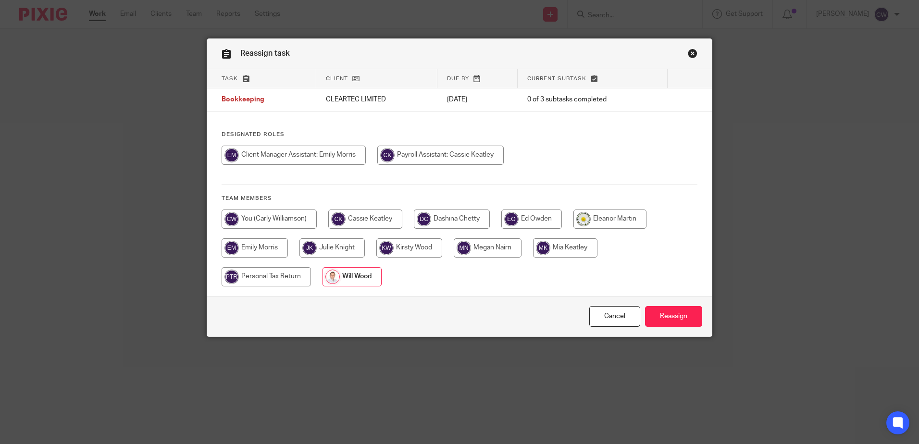
click at [281, 149] on input "radio" at bounding box center [293, 155] width 144 height 19
radio input "true"
click at [669, 308] on input "Reassign" at bounding box center [673, 316] width 57 height 21
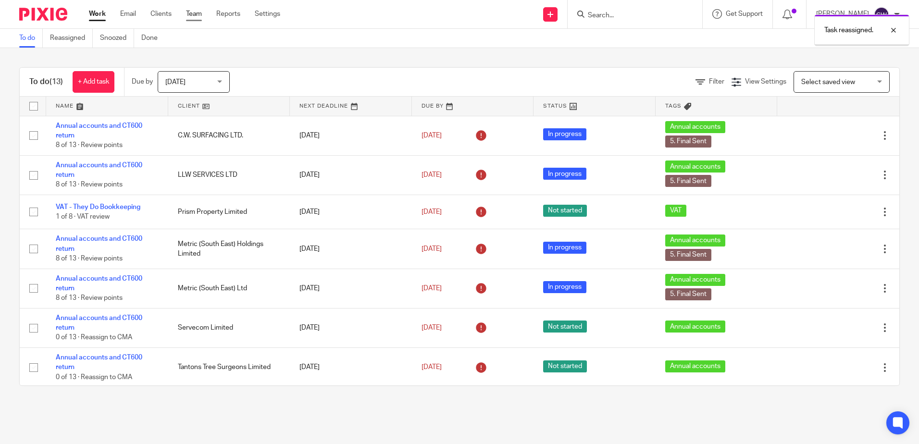
click at [198, 13] on link "Team" at bounding box center [194, 14] width 16 height 10
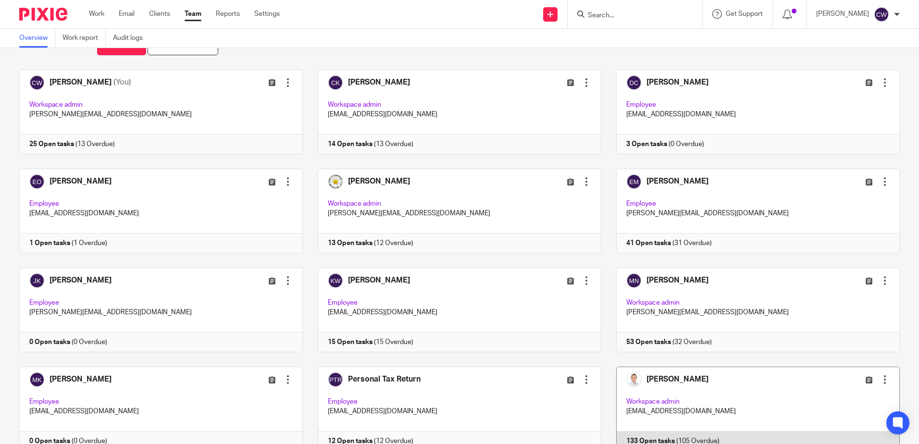
scroll to position [74, 0]
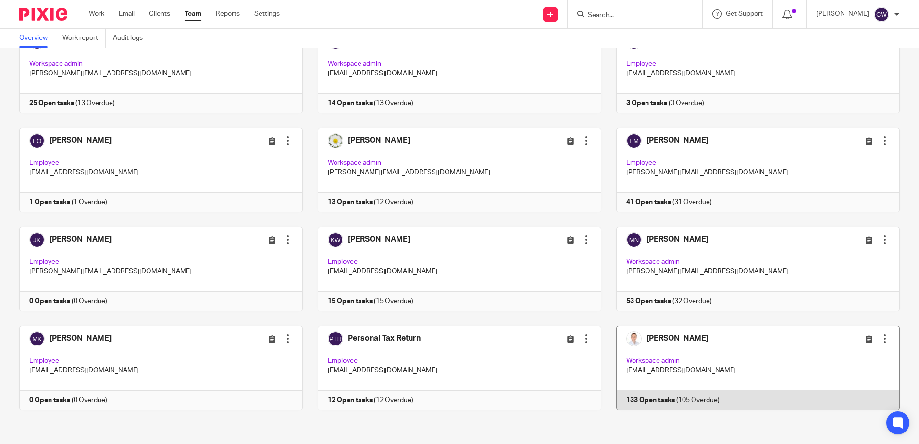
click at [741, 378] on link at bounding box center [750, 368] width 298 height 85
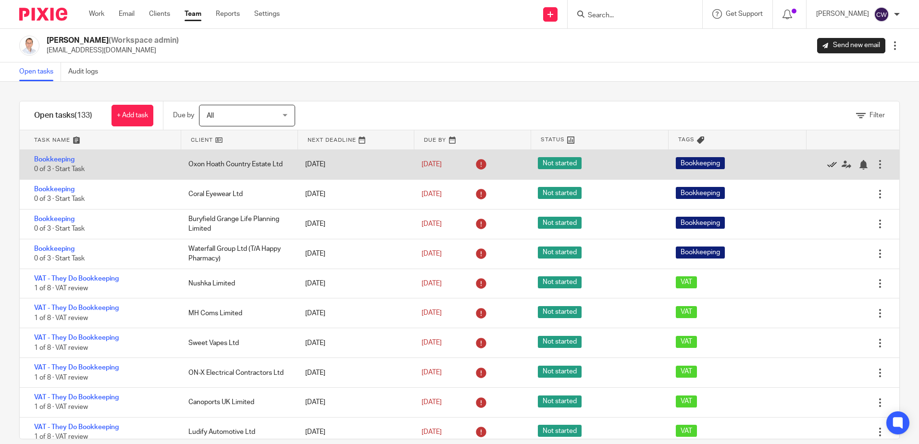
click at [827, 164] on icon at bounding box center [832, 165] width 10 height 10
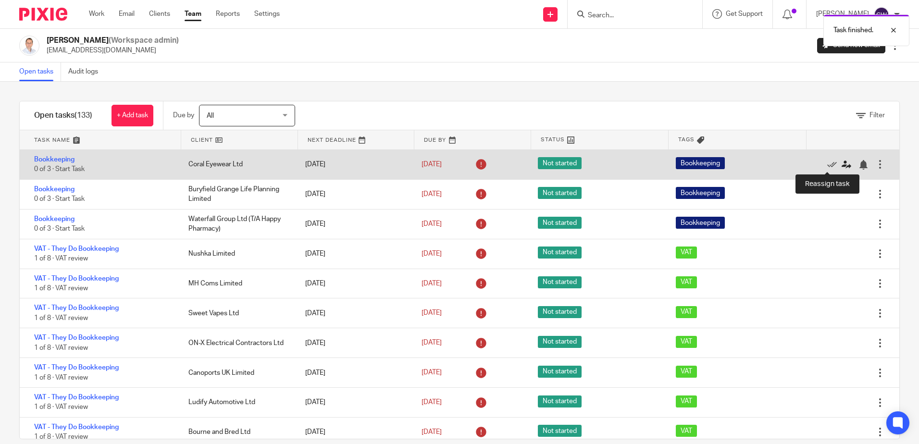
click at [841, 162] on icon at bounding box center [846, 165] width 10 height 10
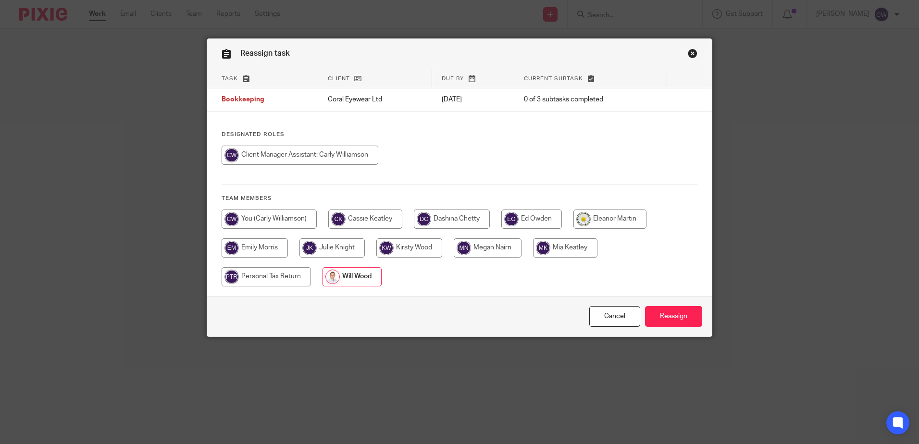
click at [282, 147] on input "radio" at bounding box center [299, 155] width 157 height 19
radio input "true"
click at [667, 321] on input "Reassign" at bounding box center [673, 316] width 57 height 21
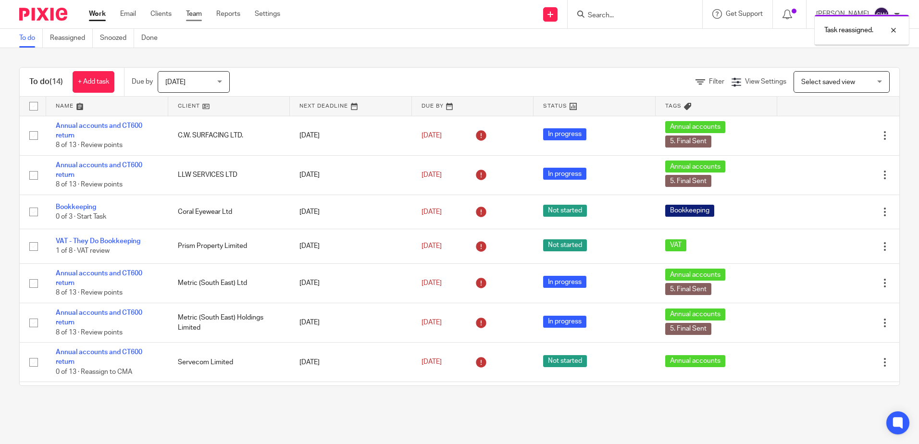
click at [199, 12] on link "Team" at bounding box center [194, 14] width 16 height 10
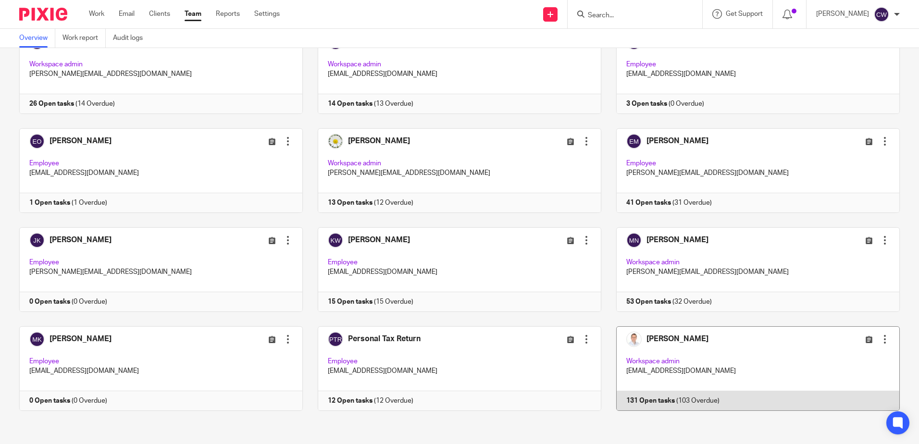
scroll to position [74, 0]
click at [722, 363] on link at bounding box center [750, 368] width 298 height 85
